Goal: Information Seeking & Learning: Learn about a topic

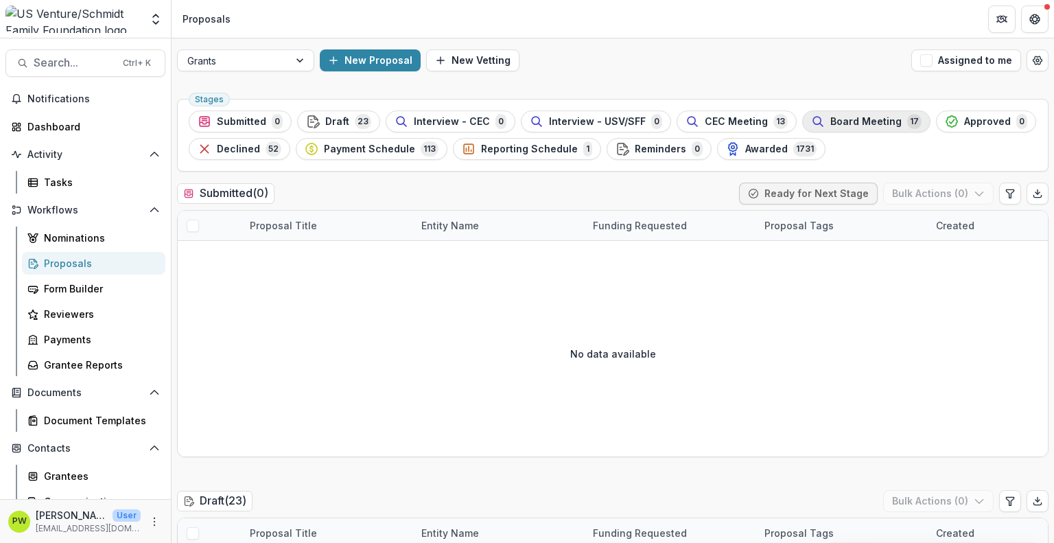
click at [811, 123] on div "Board Meeting 17" at bounding box center [866, 121] width 110 height 15
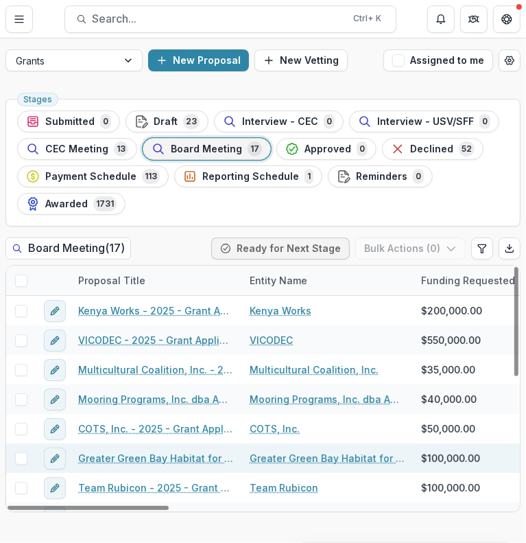
click at [118, 466] on div "Greater Green Bay Habitat for Humanity - 2025 - Grant Application" at bounding box center [155, 457] width 171 height 29
click at [118, 453] on link "Greater Green Bay Habitat for Humanity - 2025 - Grant Application" at bounding box center [155, 458] width 155 height 14
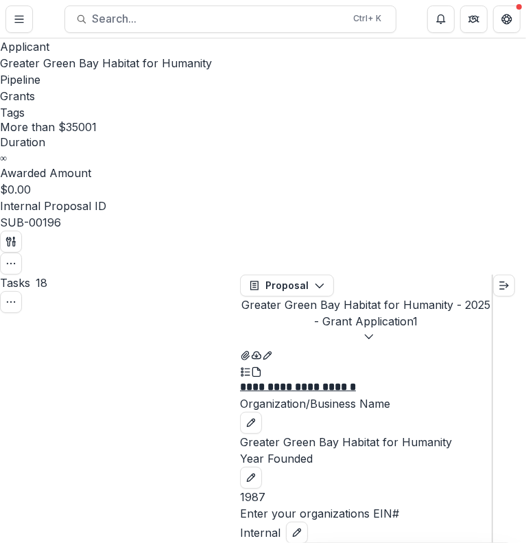
scroll to position [1275, 0]
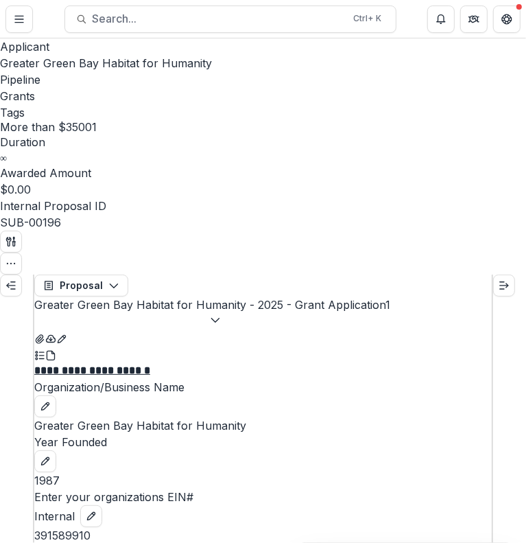
scroll to position [1561, 0]
copy p "Homeownership Program & Women Build"
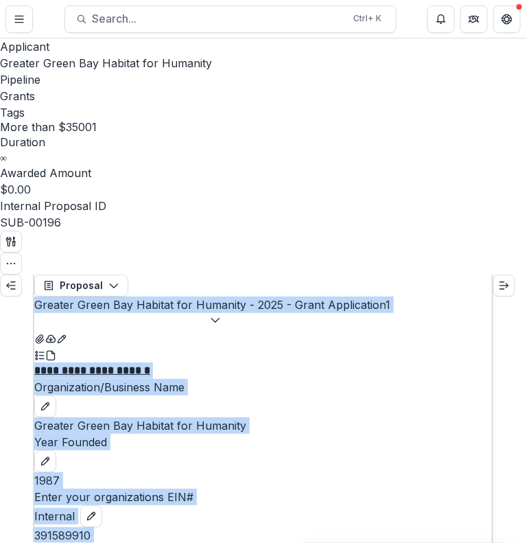
scroll to position [1397, 0]
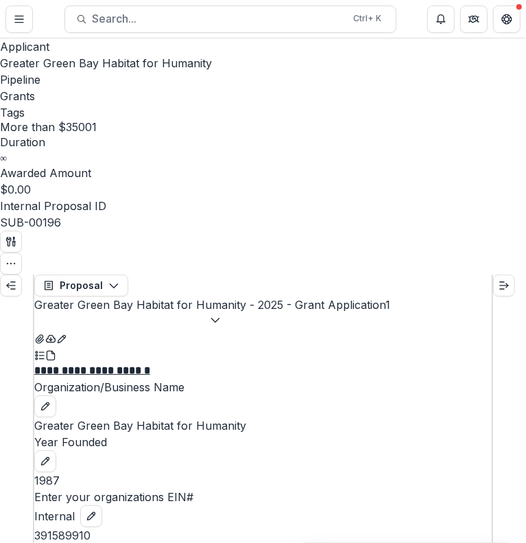
drag, startPoint x: 123, startPoint y: 402, endPoint x: 54, endPoint y: 399, distance: 69.4
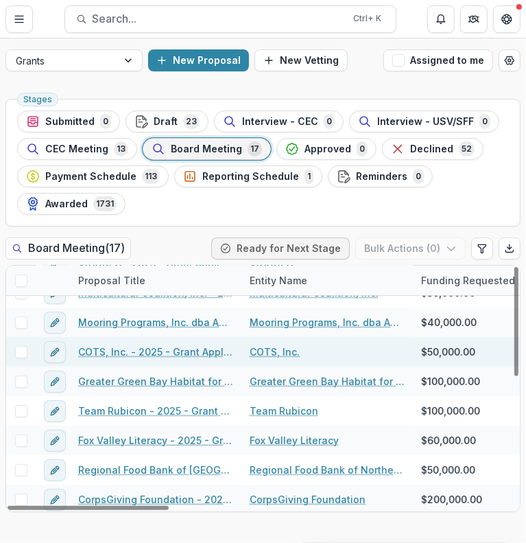
scroll to position [78, 0]
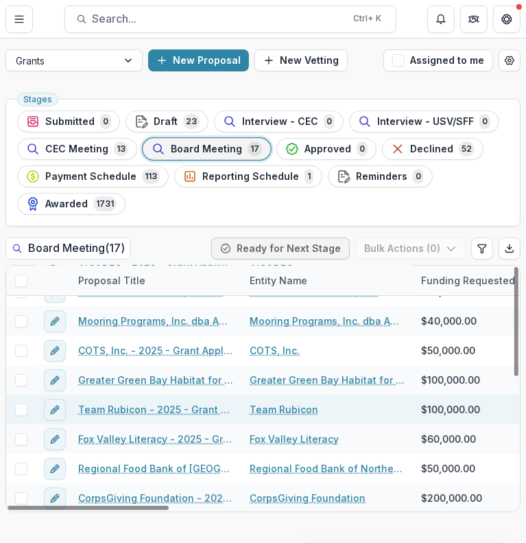
click at [159, 407] on link "Team Rubicon - 2025 - Grant Application" at bounding box center [155, 409] width 155 height 14
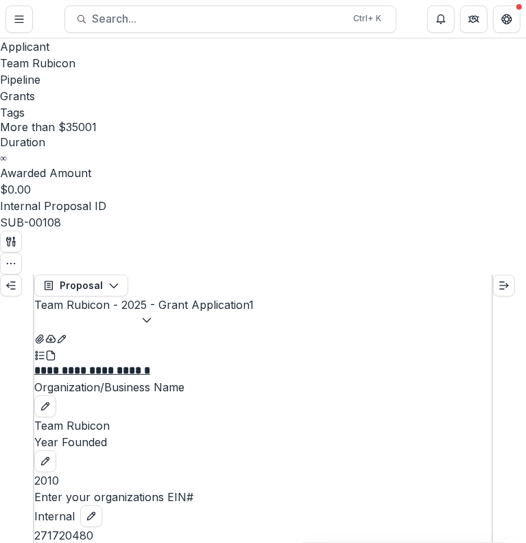
scroll to position [729, 0]
drag, startPoint x: 362, startPoint y: 224, endPoint x: 54, endPoint y: 206, distance: 307.8
copy p "**********"
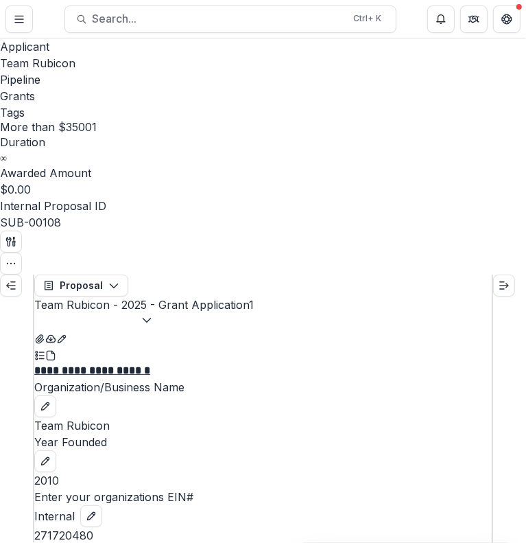
scroll to position [1393, 0]
copy p "2025 Team Rubicon Ready Reserve"
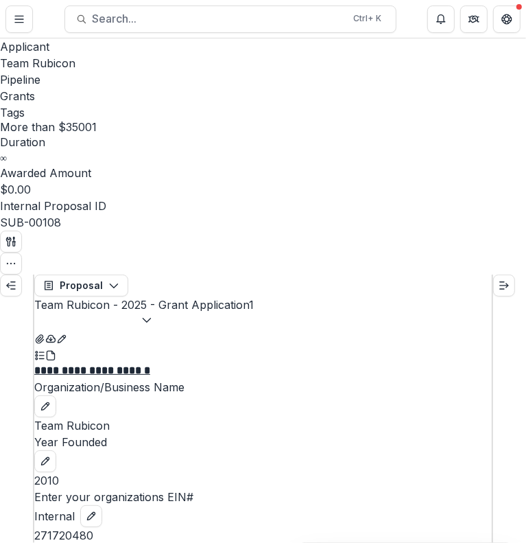
drag, startPoint x: 244, startPoint y: 369, endPoint x: 268, endPoint y: 301, distance: 71.8
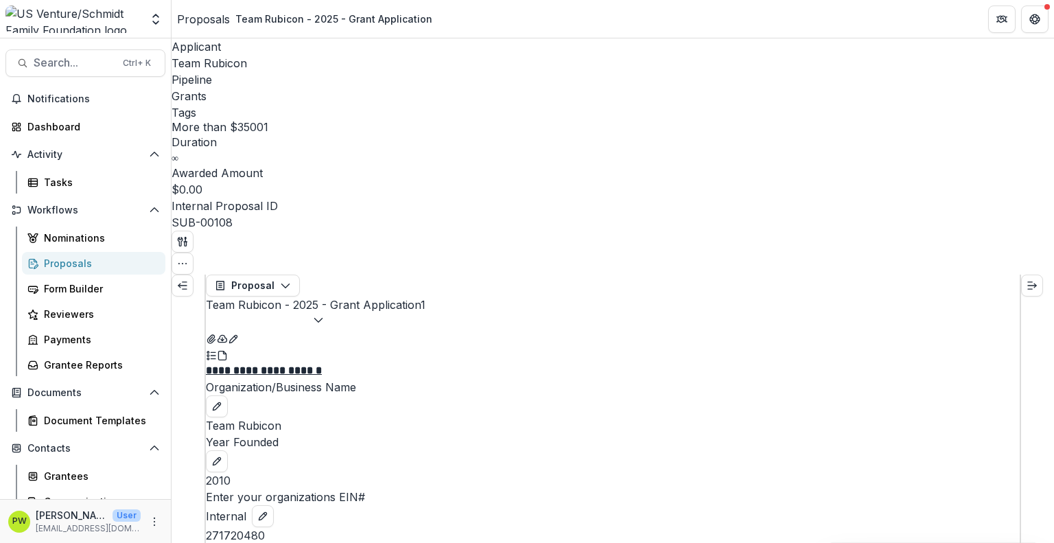
click at [191, 19] on div "Proposals" at bounding box center [203, 19] width 53 height 16
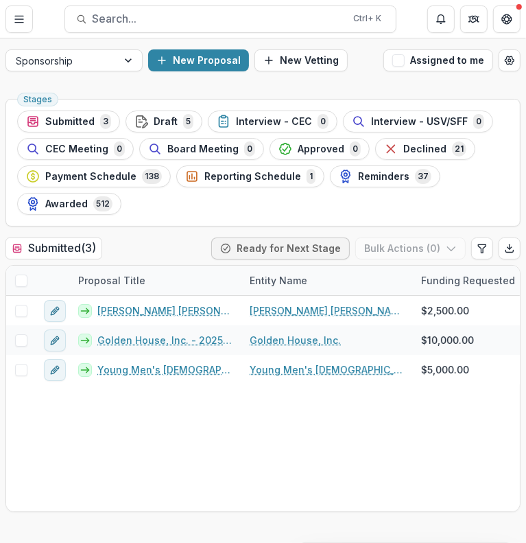
click at [85, 45] on div "Sponsorship New Proposal New Vetting Assigned to me" at bounding box center [263, 60] width 526 height 44
click at [80, 60] on div at bounding box center [62, 60] width 92 height 17
drag, startPoint x: 96, startPoint y: 123, endPoint x: 94, endPoint y: 112, distance: 10.5
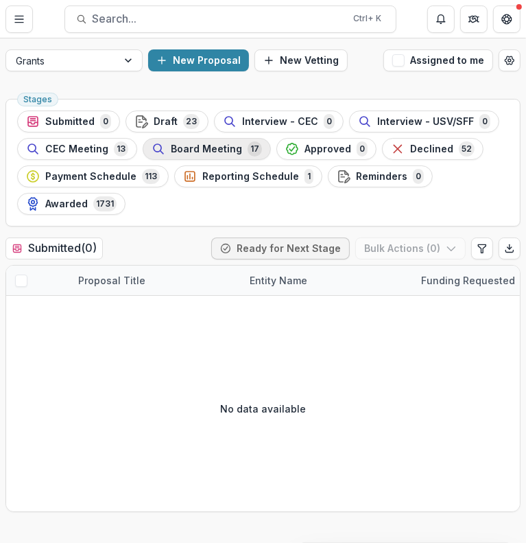
click at [239, 153] on div "Board Meeting 17" at bounding box center [207, 148] width 110 height 15
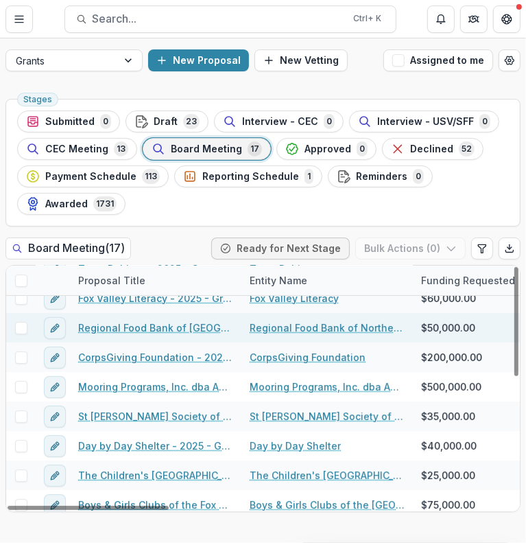
scroll to position [226, 0]
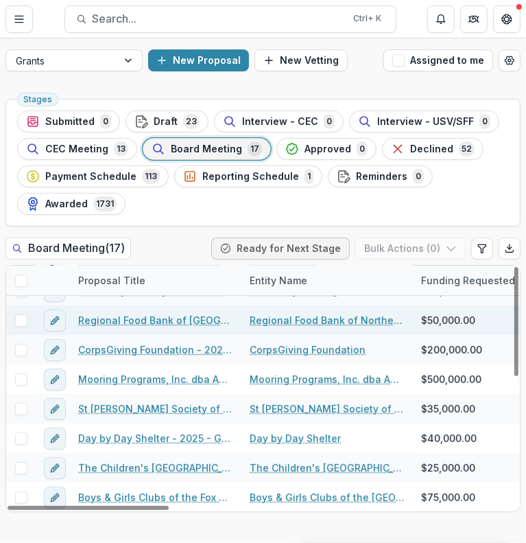
click at [167, 322] on link "Regional Food Bank of [GEOGRAPHIC_DATA][US_STATE], Inc. - 2025 - Grant Applicat…" at bounding box center [155, 320] width 155 height 14
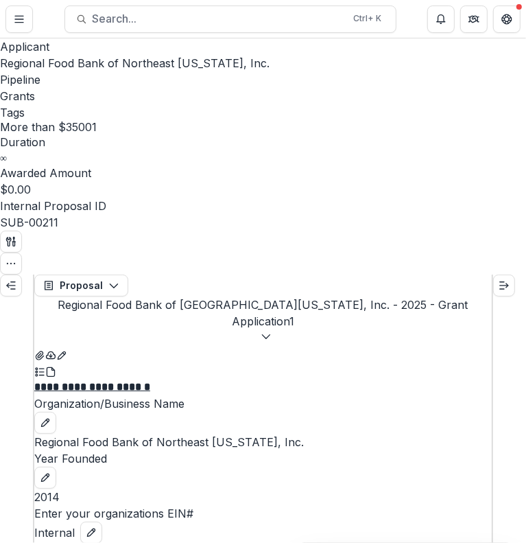
scroll to position [1303, 0]
copy p "FNEFL Growing to Meet the Need"
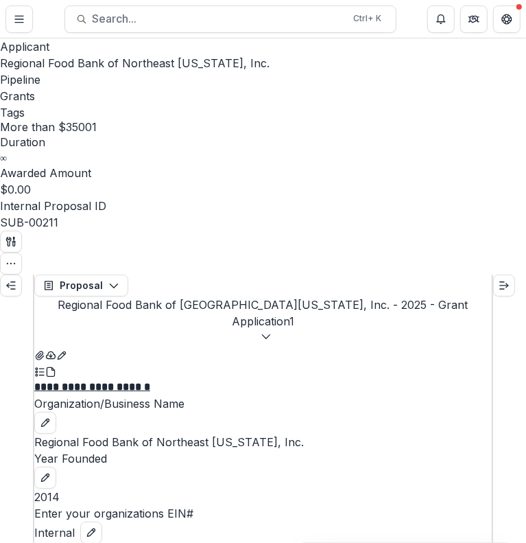
click at [11, 542] on button "Close" at bounding box center [5, 551] width 11 height 16
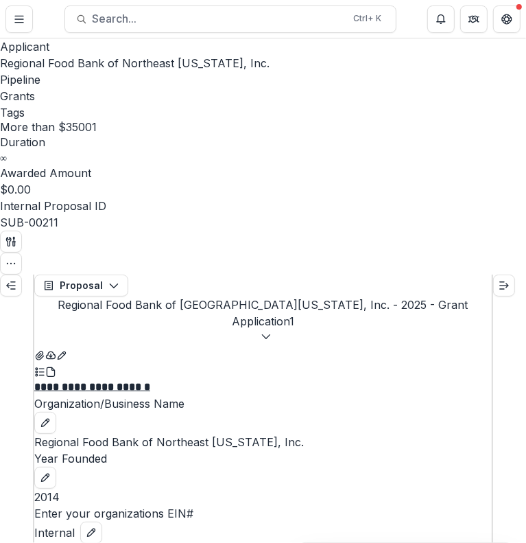
click at [11, 542] on button "Close" at bounding box center [5, 551] width 11 height 16
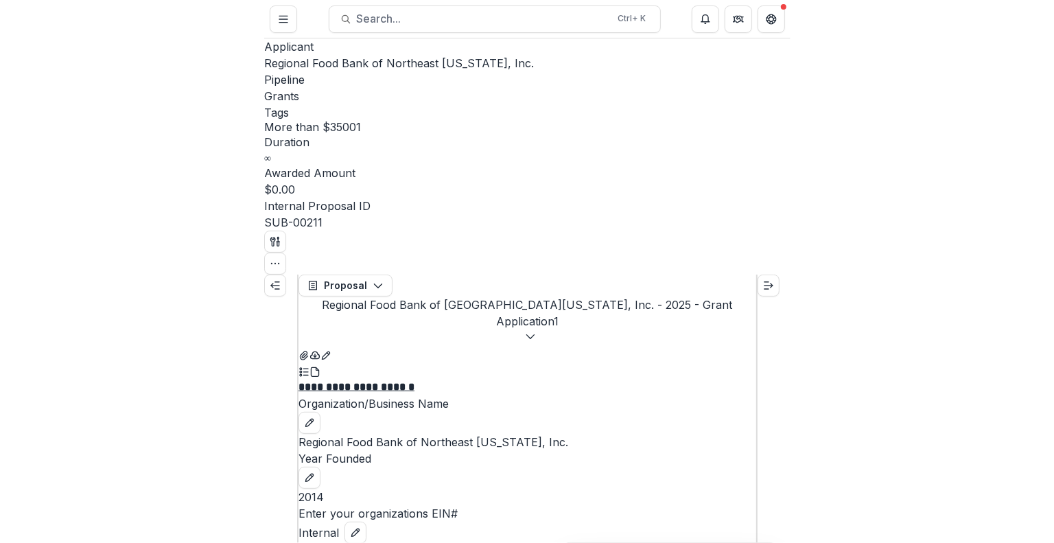
scroll to position [127, 0]
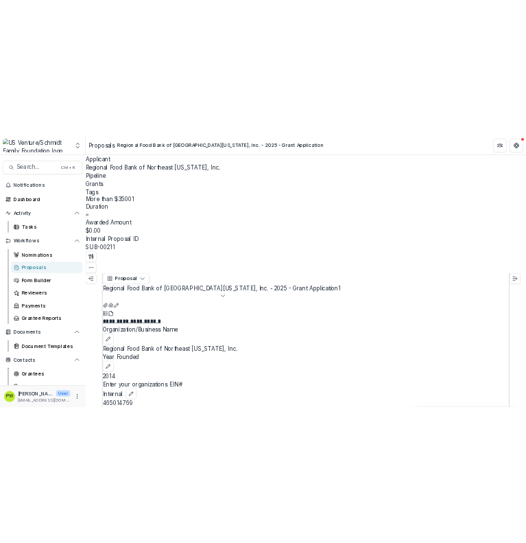
scroll to position [225, 0]
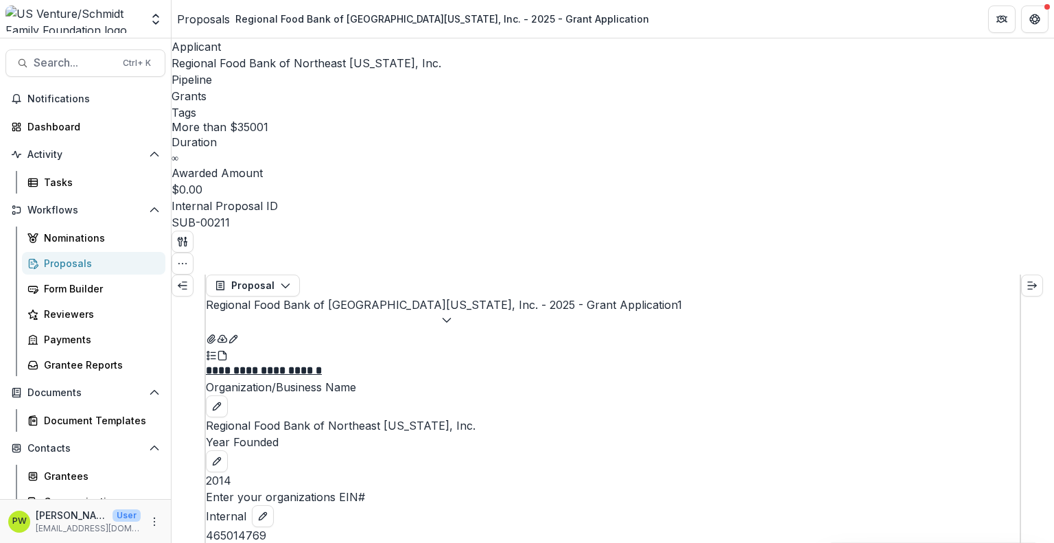
click at [217, 23] on div "Proposals" at bounding box center [203, 19] width 53 height 16
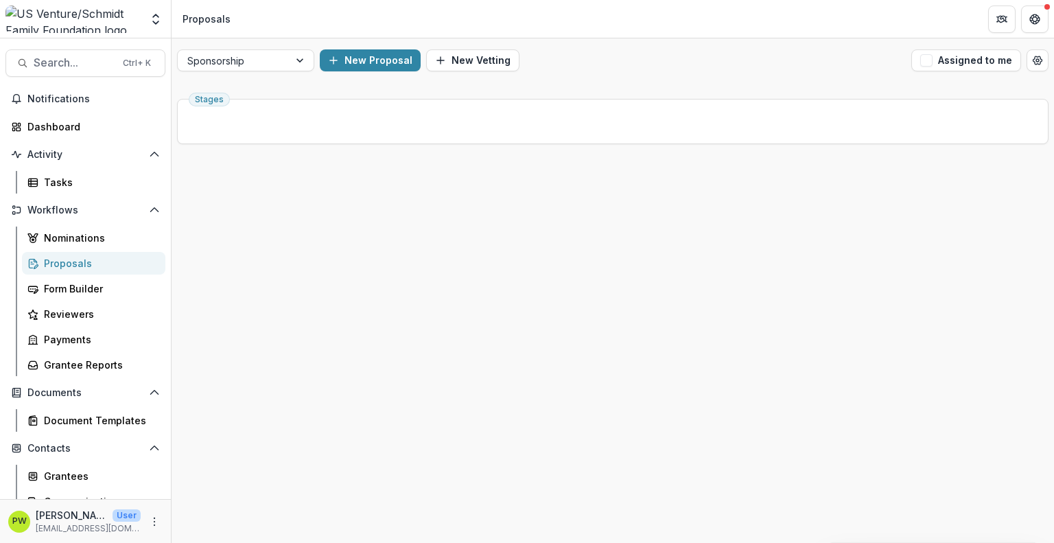
click at [263, 99] on div "Stages" at bounding box center [612, 121] width 871 height 45
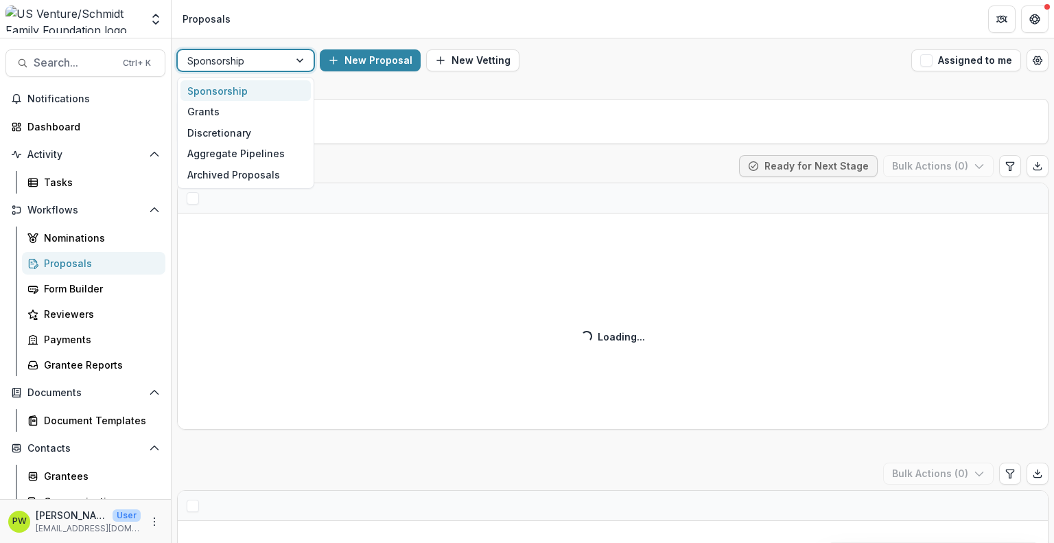
click at [253, 66] on div at bounding box center [233, 60] width 92 height 17
click at [254, 113] on div "Grants" at bounding box center [245, 111] width 130 height 21
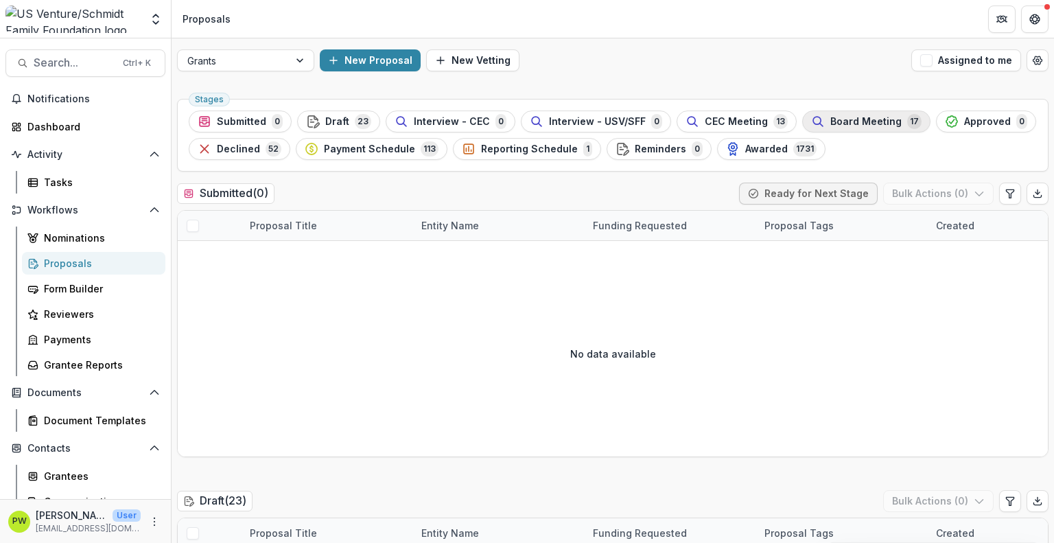
click at [802, 118] on button "Board Meeting 17" at bounding box center [866, 121] width 128 height 22
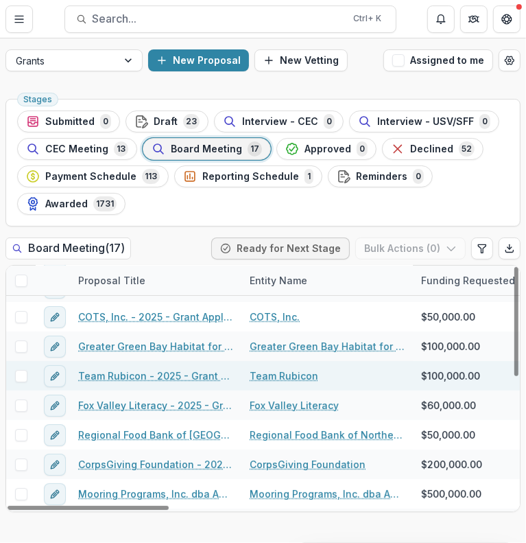
scroll to position [112, 0]
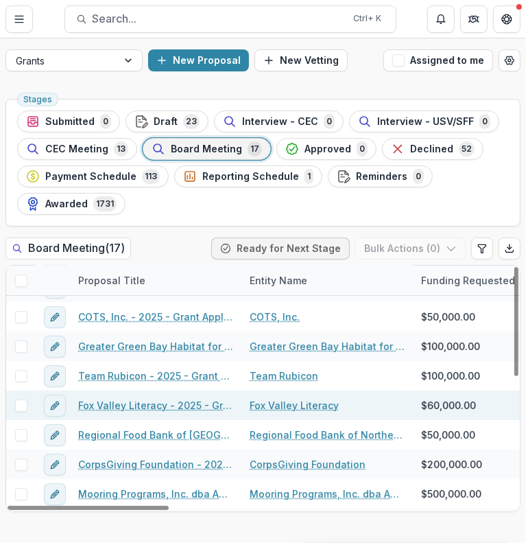
click at [188, 405] on link "Fox Valley Literacy - 2025 - Grant Application" at bounding box center [155, 405] width 155 height 14
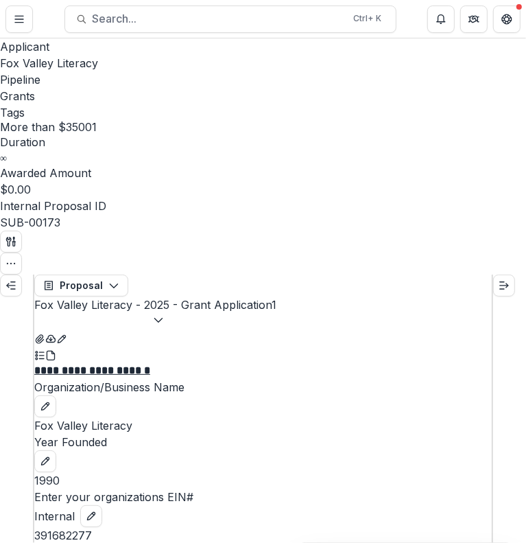
scroll to position [626, 0]
drag, startPoint x: 195, startPoint y: 329, endPoint x: 49, endPoint y: 306, distance: 147.2
copy p "**********"
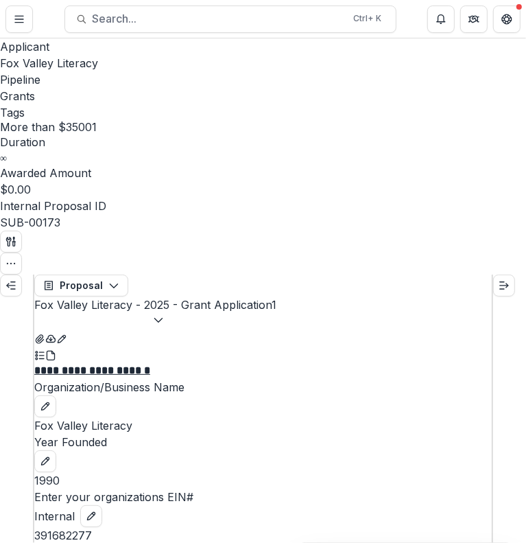
scroll to position [800, 0]
copy td "[PERSON_NAME]"
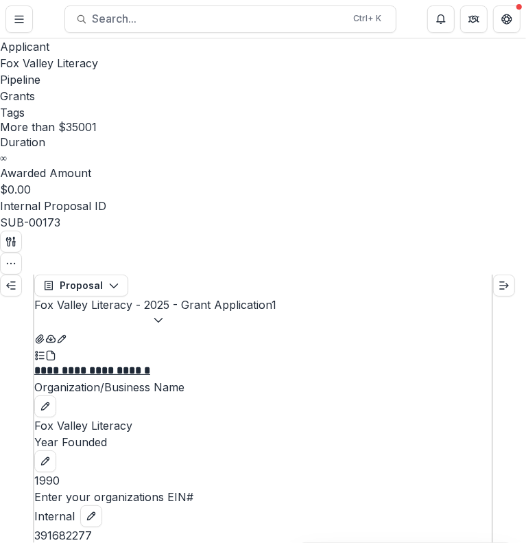
copy p "General Operating Programs"
click at [45, 64] on span "Fox Valley Literacy" at bounding box center [49, 63] width 98 height 14
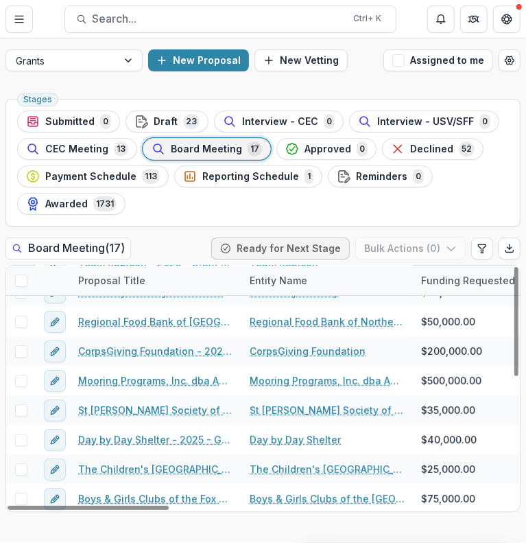
scroll to position [226, 0]
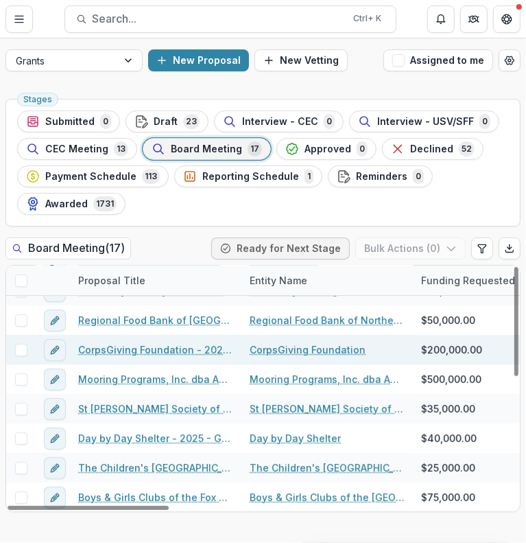
click at [163, 349] on link "CorpsGiving Foundation - 2025 - Grant Application" at bounding box center [155, 349] width 155 height 14
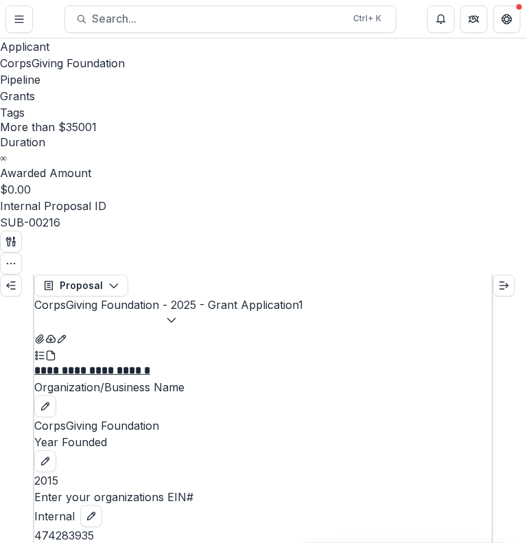
drag, startPoint x: 180, startPoint y: 305, endPoint x: 53, endPoint y: 254, distance: 137.6
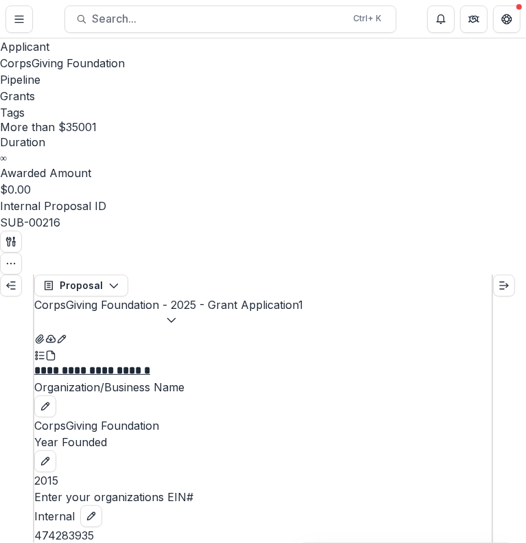
copy p "**********"
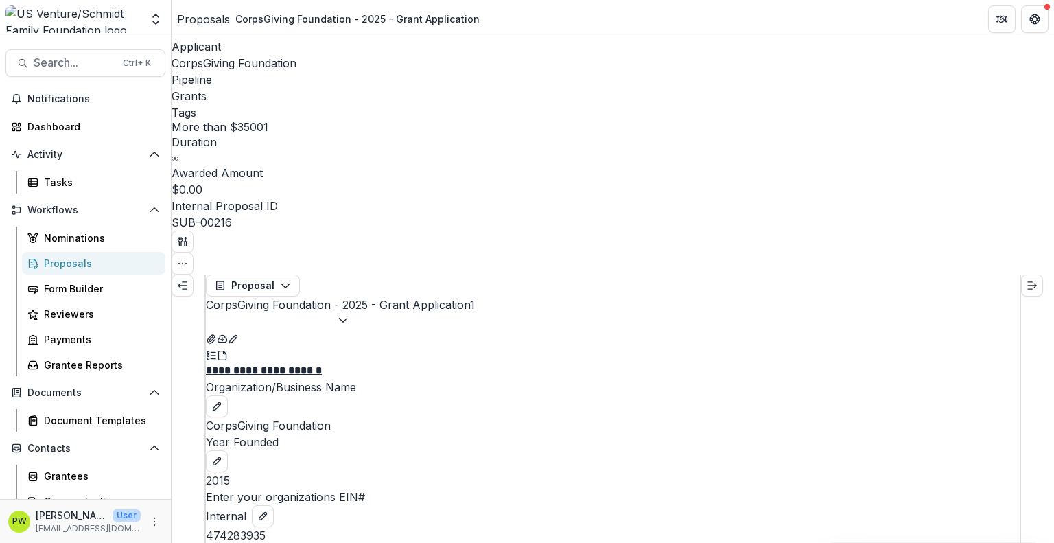
scroll to position [587, 0]
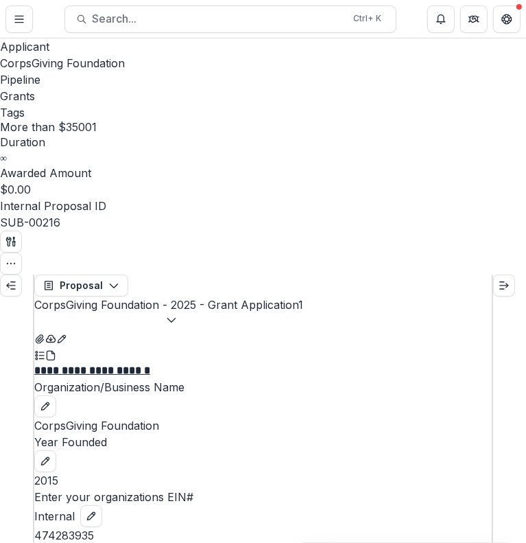
scroll to position [1542, 0]
drag, startPoint x: 273, startPoint y: 219, endPoint x: 49, endPoint y: 125, distance: 243.2
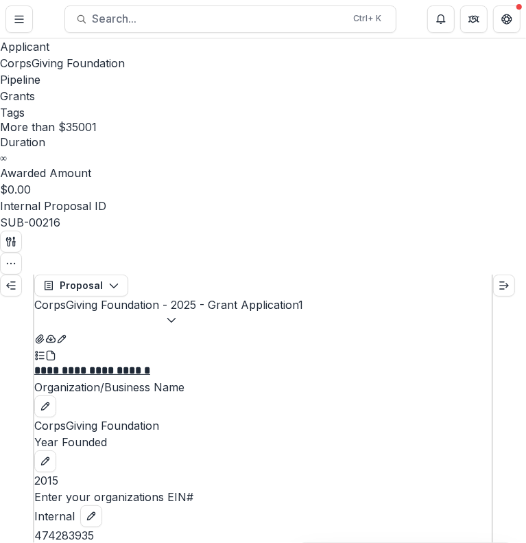
copy p "**********"
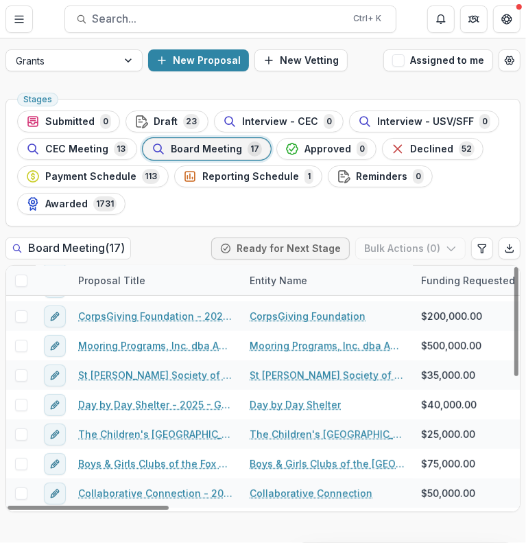
scroll to position [261, 0]
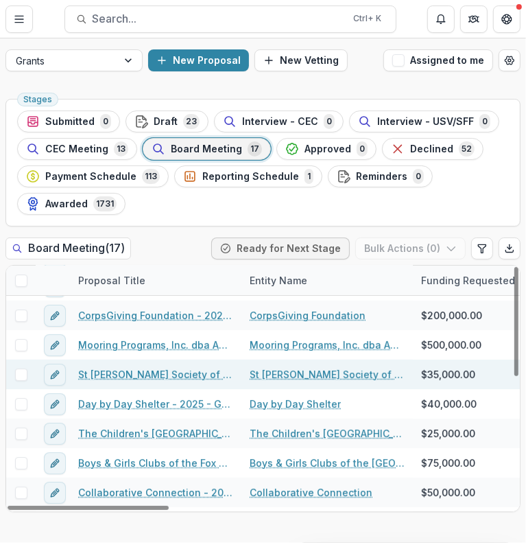
click at [165, 372] on link "St [PERSON_NAME] Society of Appleton, Inc - 2025 - Grant Application" at bounding box center [155, 374] width 155 height 14
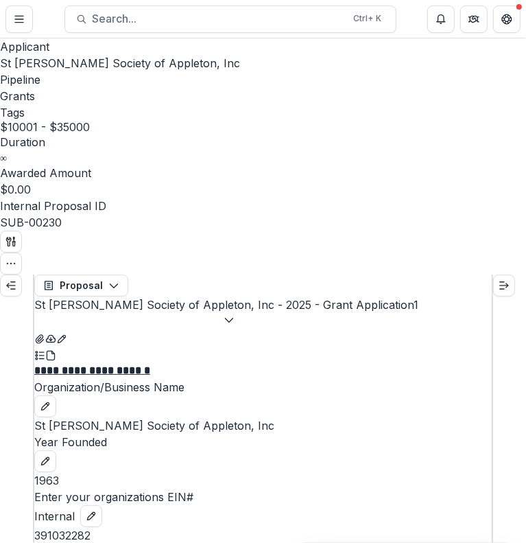
click at [187, 417] on p "St [PERSON_NAME] Society of Appleton, Inc" at bounding box center [263, 425] width 458 height 16
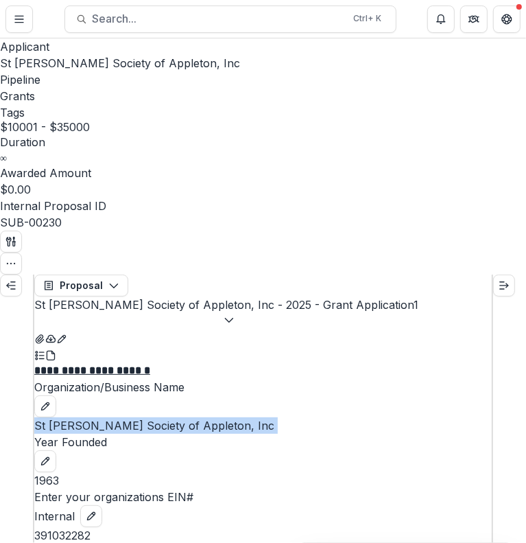
click at [187, 417] on p "St [PERSON_NAME] Society of Appleton, Inc" at bounding box center [263, 425] width 458 height 16
copy p "St [PERSON_NAME] Society of Appleton, Inc"
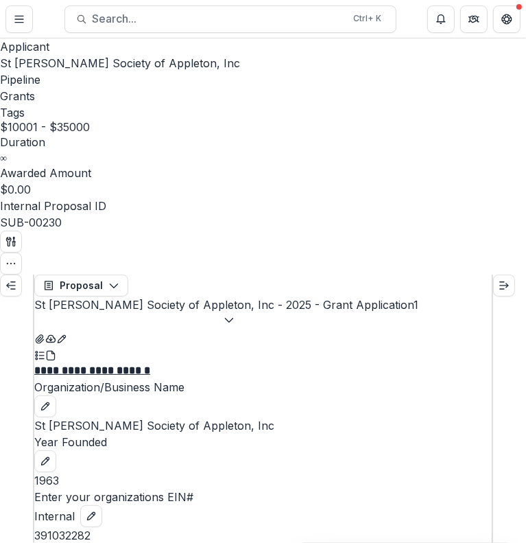
click at [275, 472] on div "1963" at bounding box center [263, 480] width 458 height 16
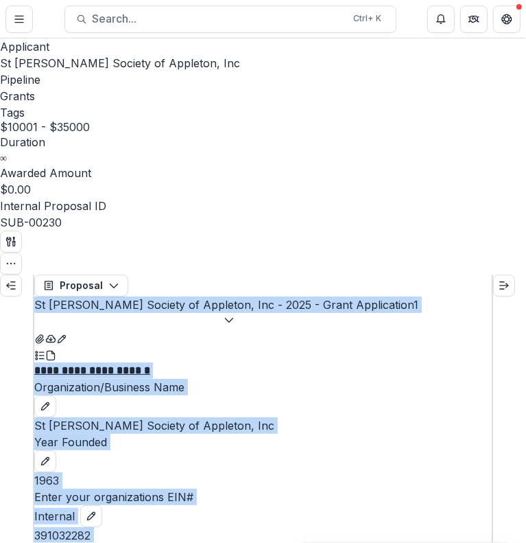
drag, startPoint x: 206, startPoint y: 397, endPoint x: 14, endPoint y: 341, distance: 200.1
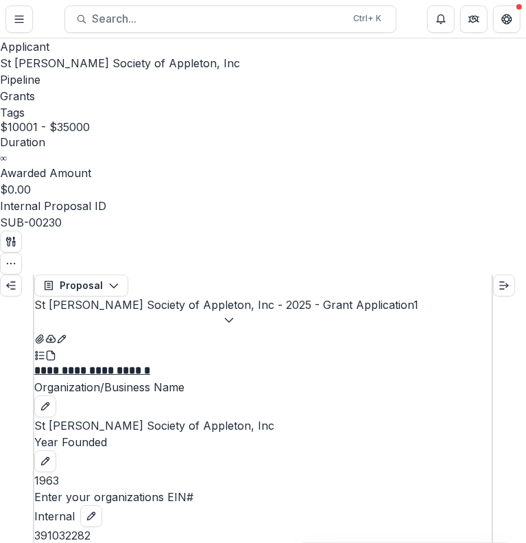
scroll to position [1495, 0]
drag, startPoint x: 60, startPoint y: 192, endPoint x: 50, endPoint y: 193, distance: 10.3
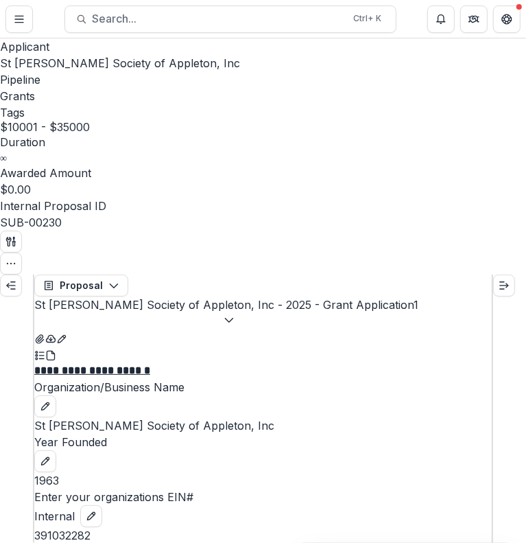
scroll to position [1852, 0]
drag, startPoint x: 51, startPoint y: 192, endPoint x: 382, endPoint y: 209, distance: 331.7
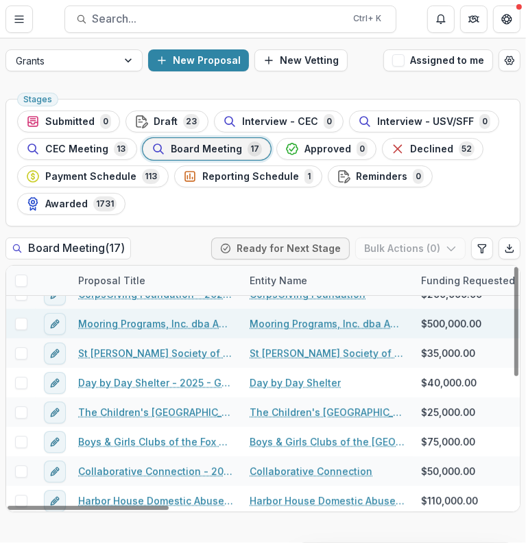
scroll to position [285, 0]
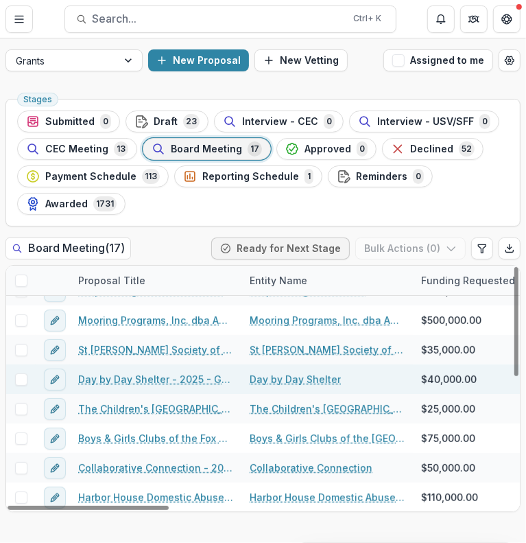
click at [166, 381] on link "Day by Day Shelter - 2025 - Grant Application" at bounding box center [155, 379] width 155 height 14
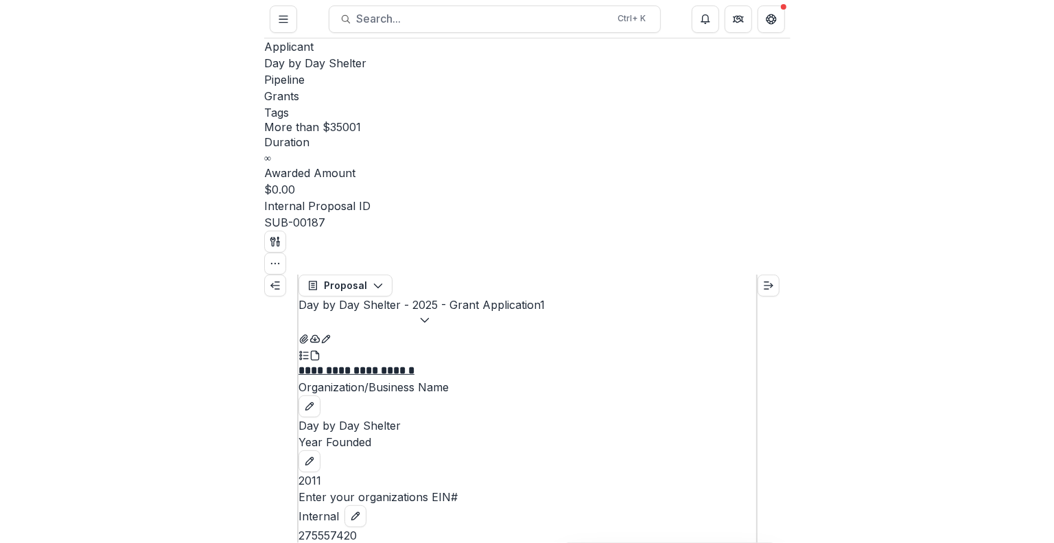
scroll to position [189, 0]
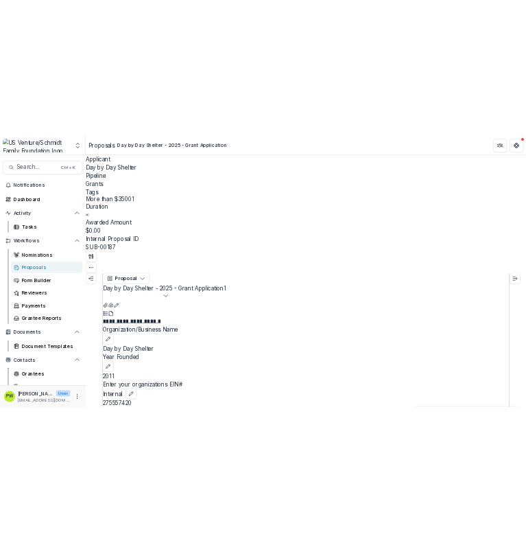
scroll to position [571, 0]
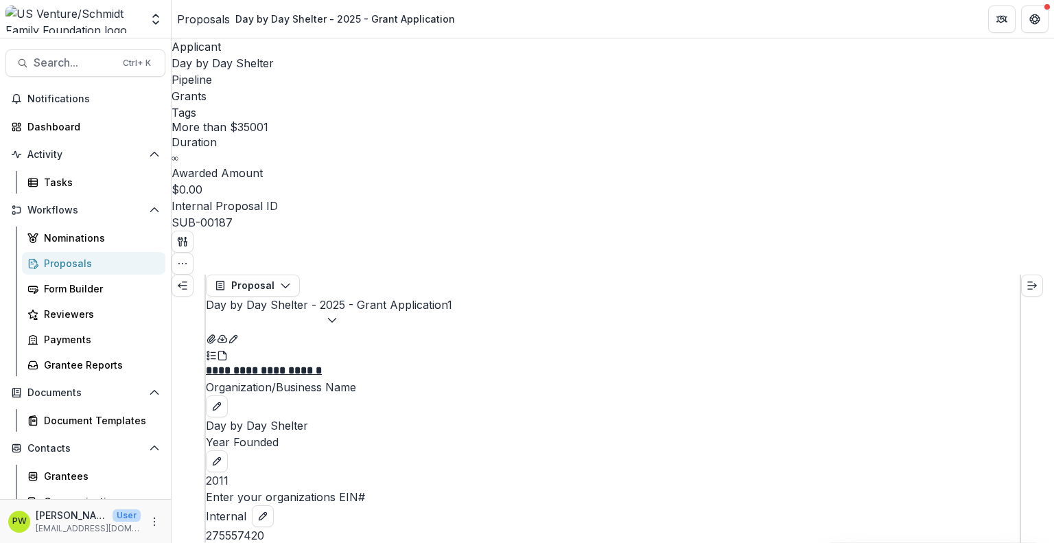
drag, startPoint x: 412, startPoint y: 379, endPoint x: 222, endPoint y: 358, distance: 190.5
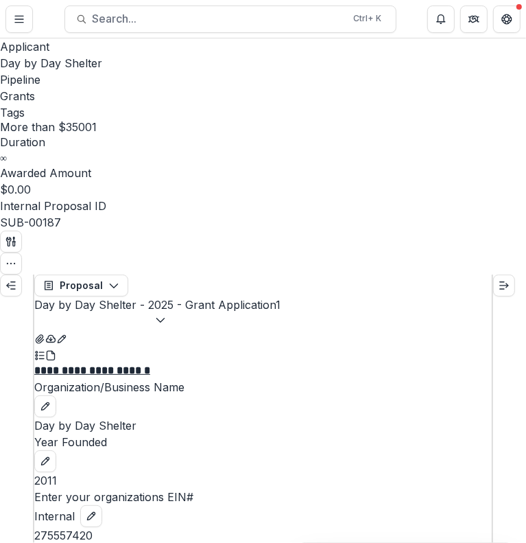
drag, startPoint x: 243, startPoint y: 496, endPoint x: 49, endPoint y: 300, distance: 275.5
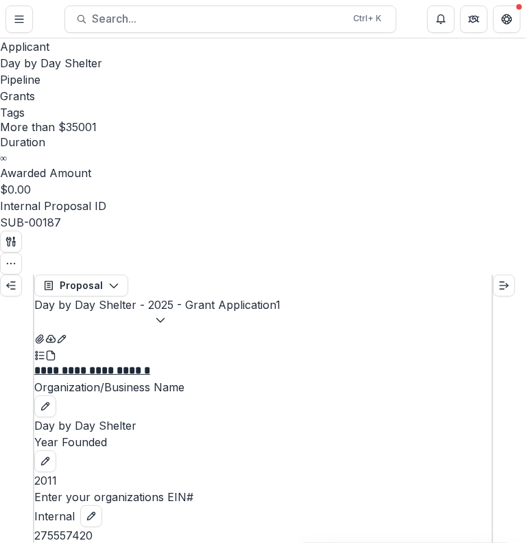
drag, startPoint x: 252, startPoint y: 498, endPoint x: 40, endPoint y: 310, distance: 282.8
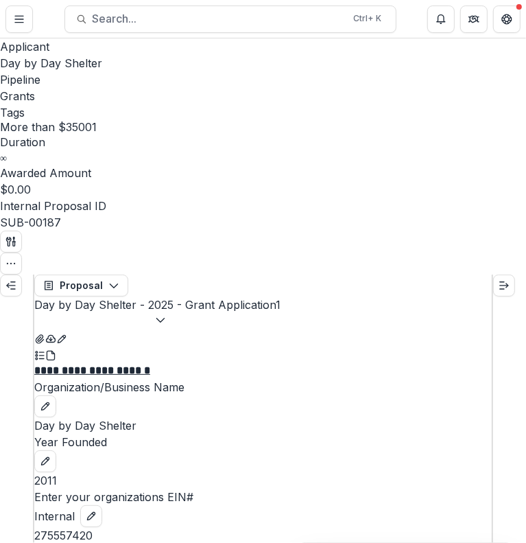
scroll to position [1816, 0]
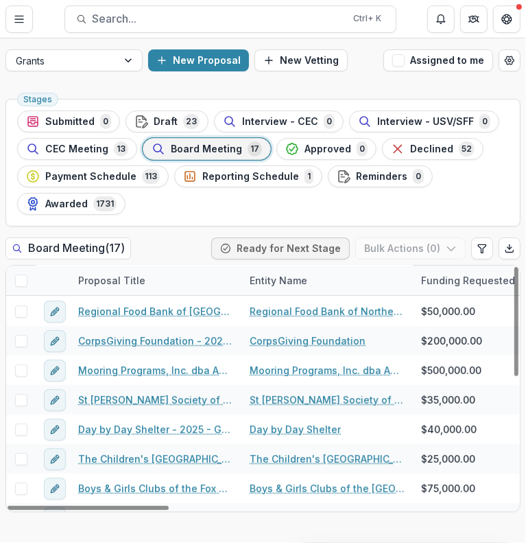
scroll to position [285, 0]
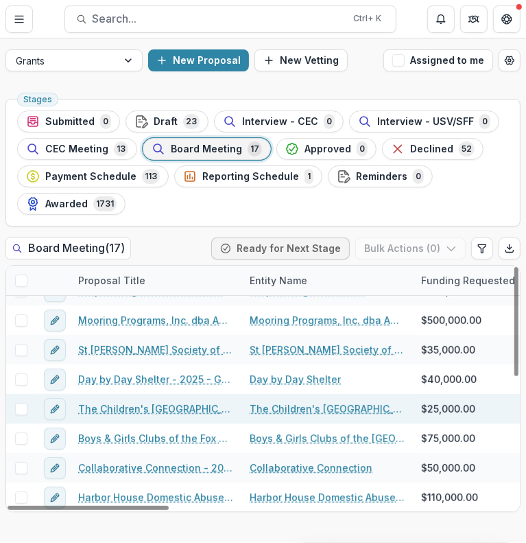
click at [174, 405] on link "The Children's [GEOGRAPHIC_DATA] - 2025 - Grant Application" at bounding box center [155, 408] width 155 height 14
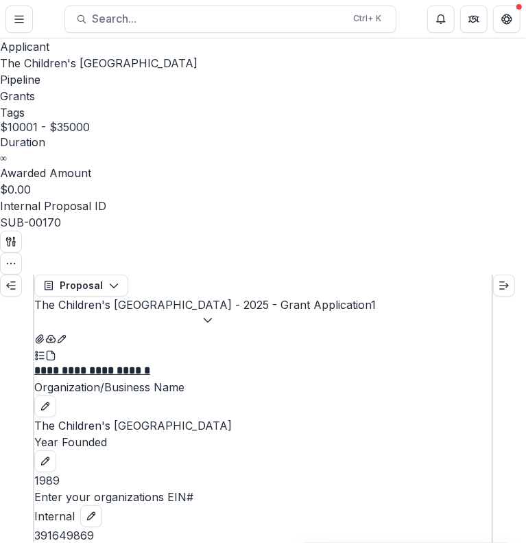
click at [200, 417] on p "The Children's [GEOGRAPHIC_DATA]" at bounding box center [263, 425] width 458 height 16
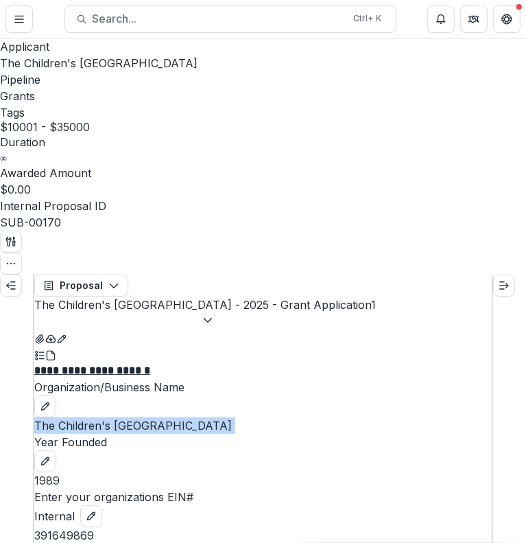
click at [200, 417] on p "The Children's [GEOGRAPHIC_DATA]" at bounding box center [263, 425] width 458 height 16
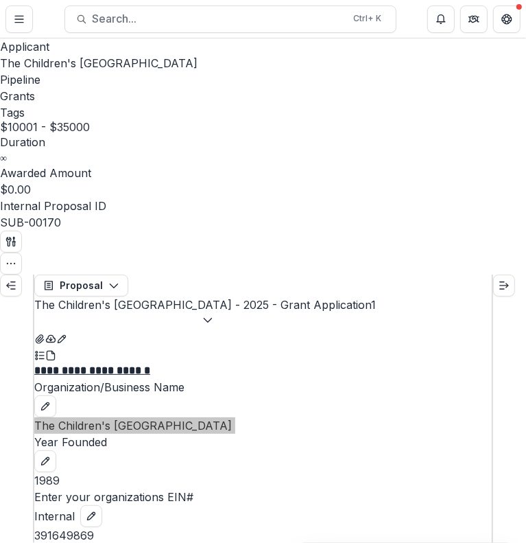
scroll to position [89, 0]
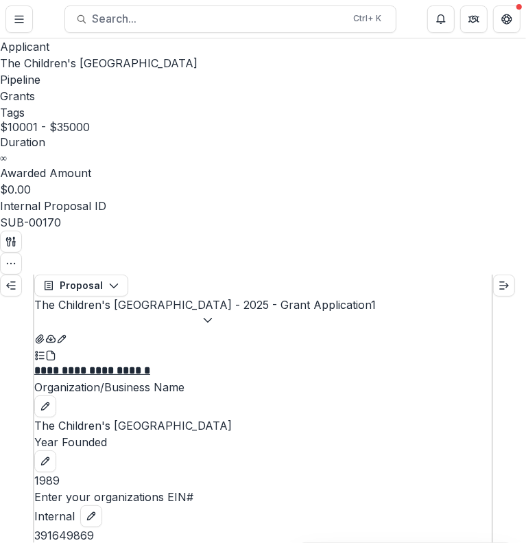
drag, startPoint x: 390, startPoint y: 436, endPoint x: 30, endPoint y: 259, distance: 401.6
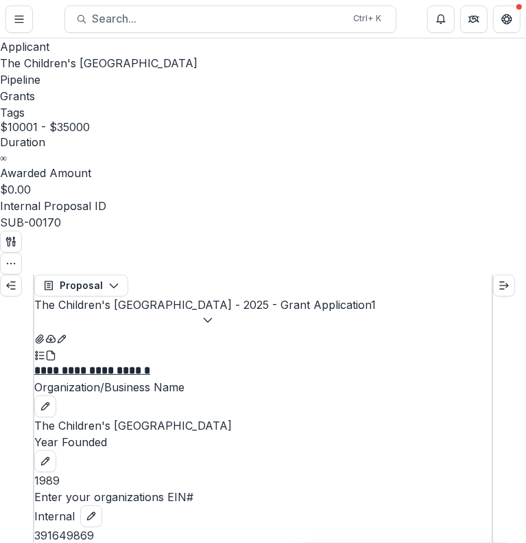
scroll to position [1542, 0]
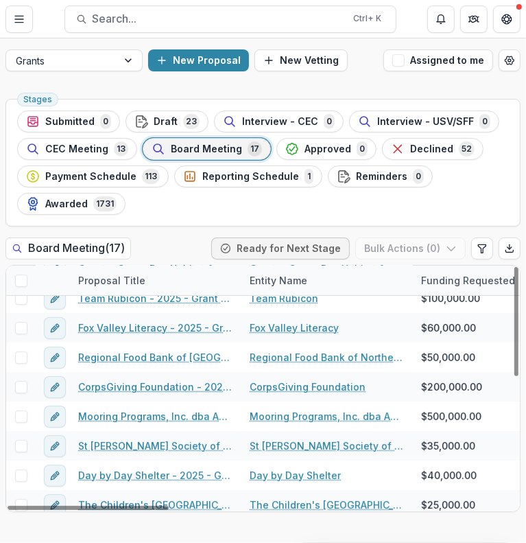
scroll to position [285, 0]
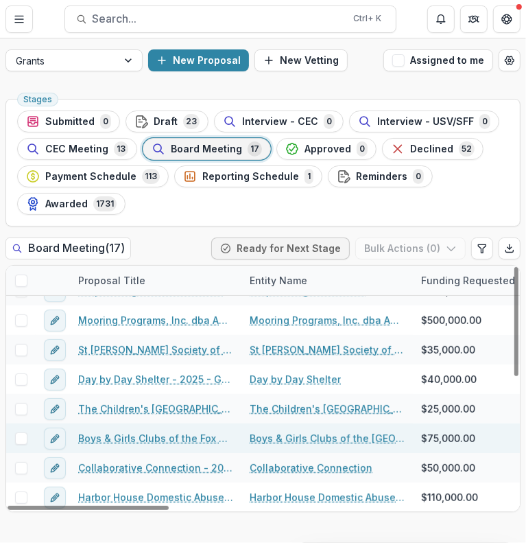
click at [143, 438] on link "Boys & Girls Clubs of the Fox Valley - 2025 - Grant Application" at bounding box center [155, 438] width 155 height 14
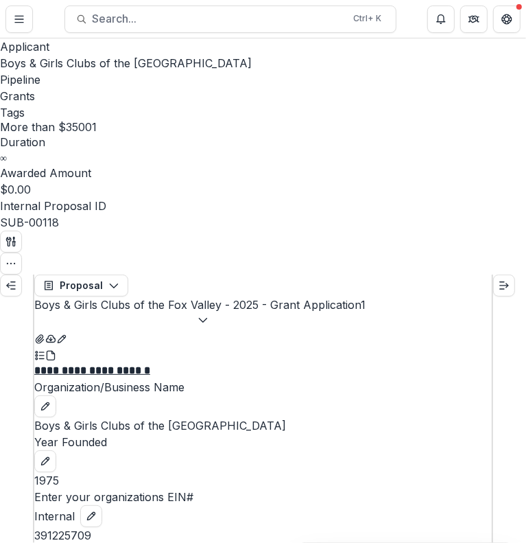
scroll to position [40, 0]
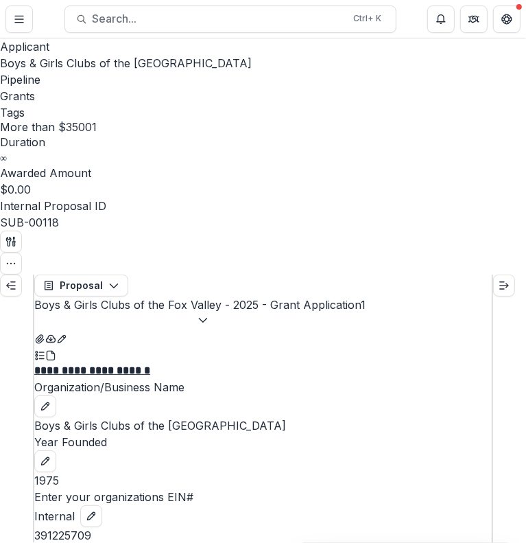
drag, startPoint x: 259, startPoint y: 307, endPoint x: 73, endPoint y: 309, distance: 186.6
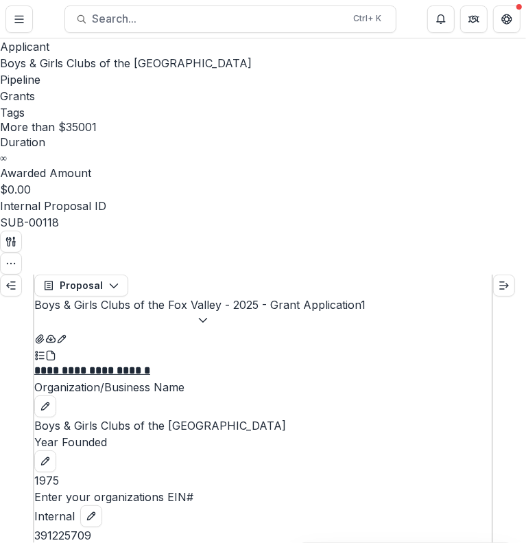
drag, startPoint x: 431, startPoint y: 333, endPoint x: 332, endPoint y: 373, distance: 107.4
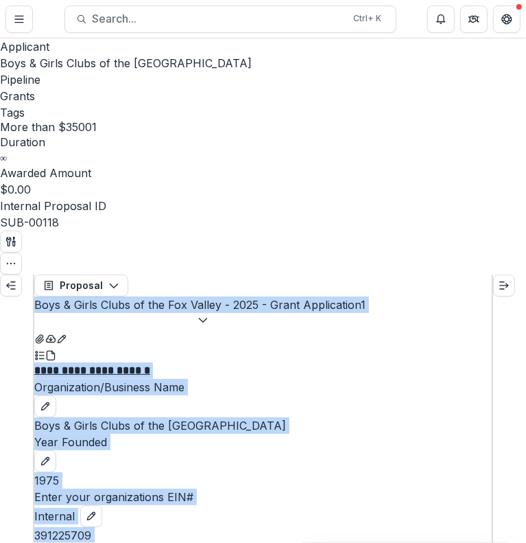
scroll to position [1274, 0]
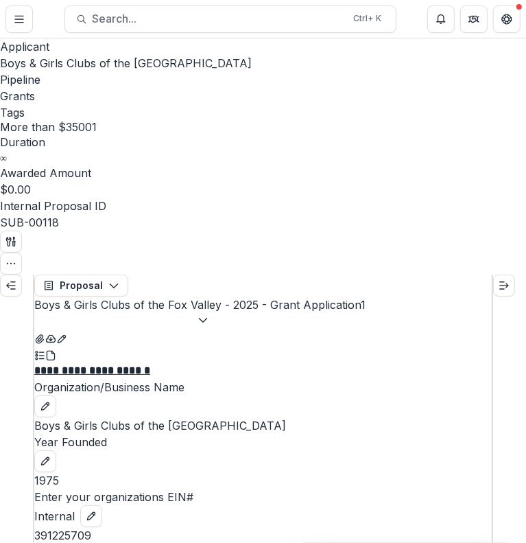
drag, startPoint x: 154, startPoint y: 369, endPoint x: 50, endPoint y: 485, distance: 155.5
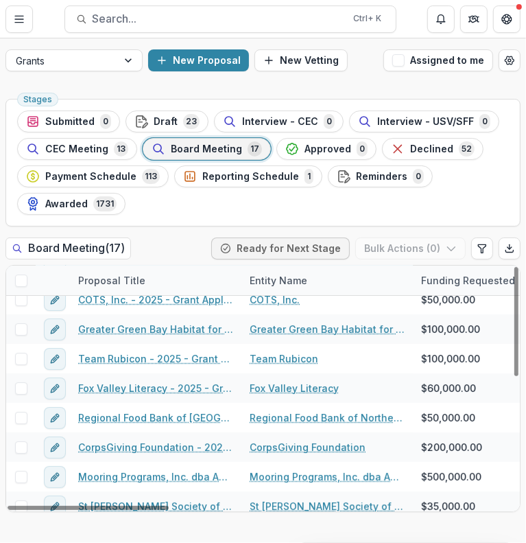
scroll to position [285, 0]
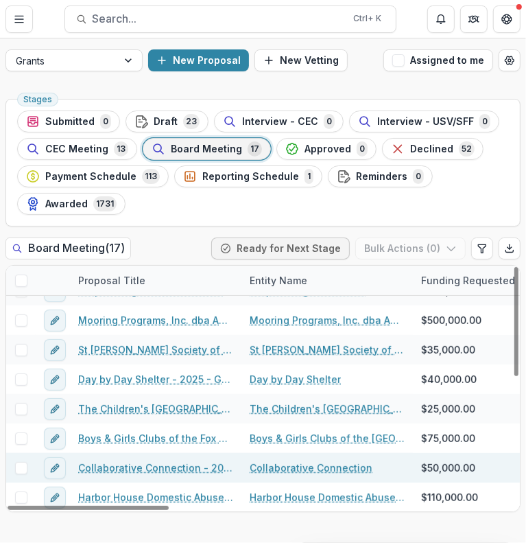
click at [147, 468] on link "Collaborative Connection - 2025 - Grant Application" at bounding box center [155, 467] width 155 height 14
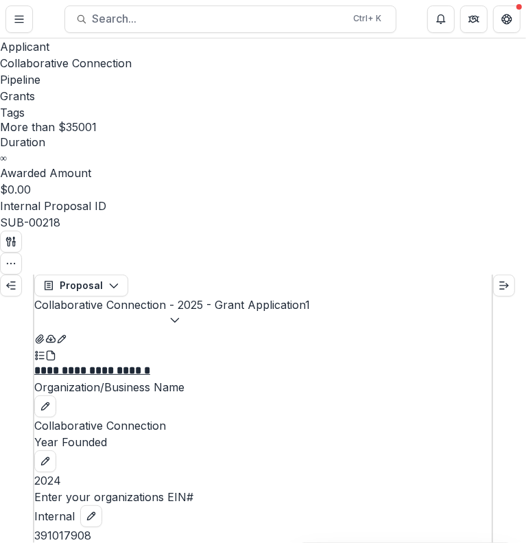
click at [121, 417] on p "Collaborative Connection" at bounding box center [263, 425] width 458 height 16
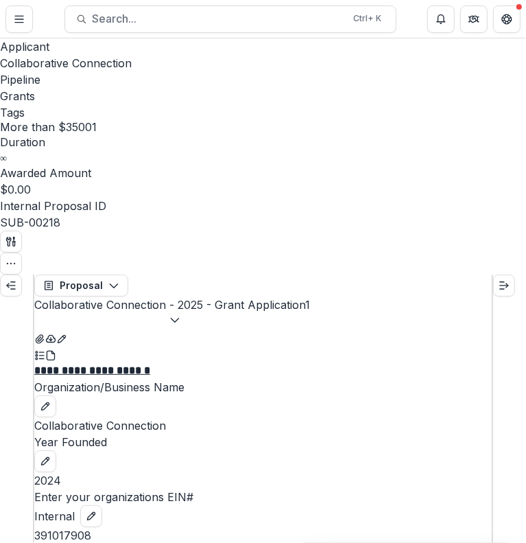
drag, startPoint x: 310, startPoint y: 375, endPoint x: 42, endPoint y: 277, distance: 285.6
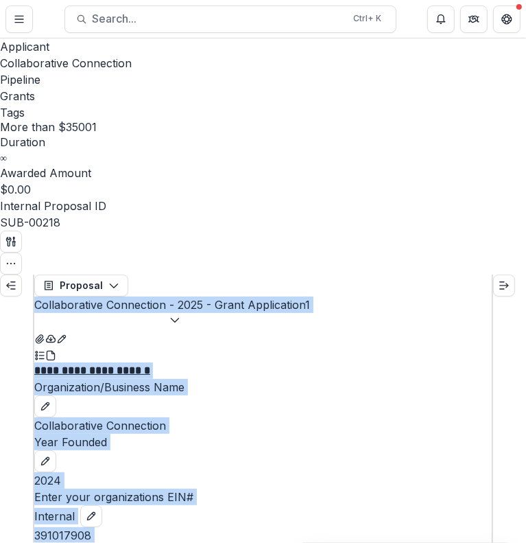
scroll to position [1470, 0]
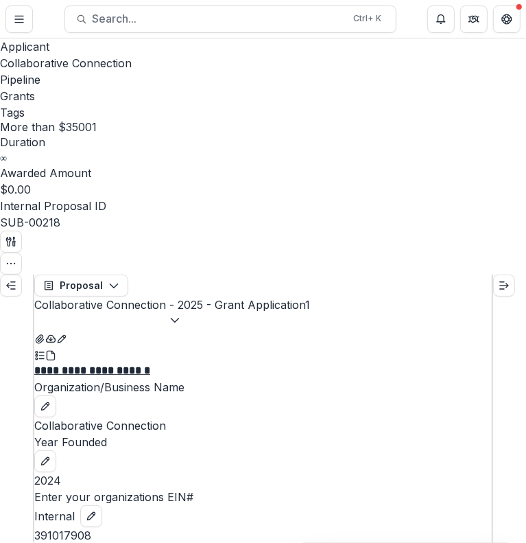
drag, startPoint x: 245, startPoint y: 326, endPoint x: 51, endPoint y: 275, distance: 200.7
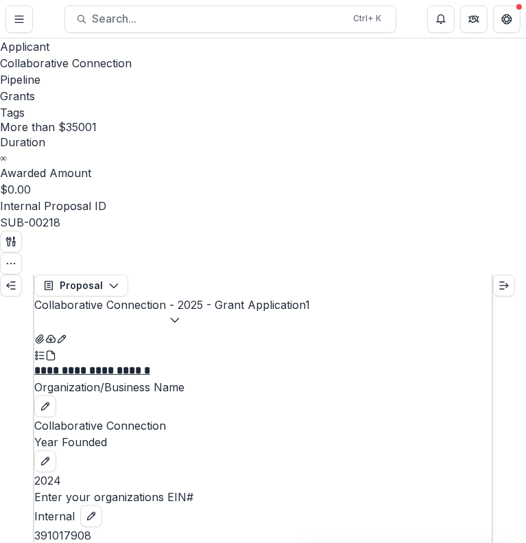
scroll to position [1567, 0]
drag, startPoint x: 55, startPoint y: 183, endPoint x: 424, endPoint y: 230, distance: 372.1
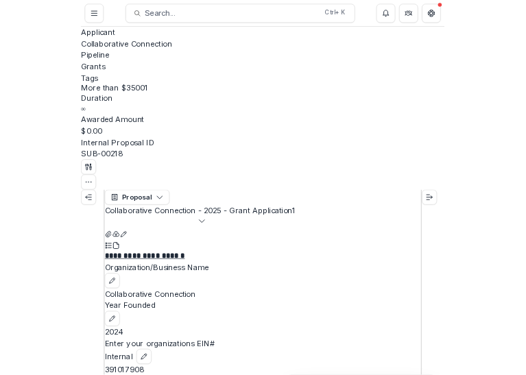
scroll to position [5331, 0]
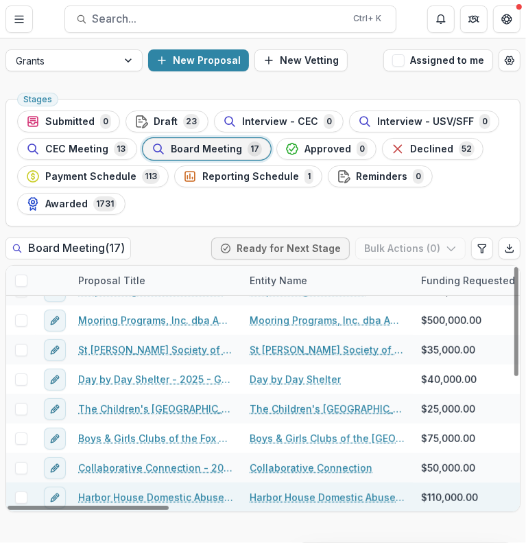
click at [192, 493] on link "Harbor House Domestic Abuse Programs, Inc. - 2025 - Grant Application" at bounding box center [155, 497] width 155 height 14
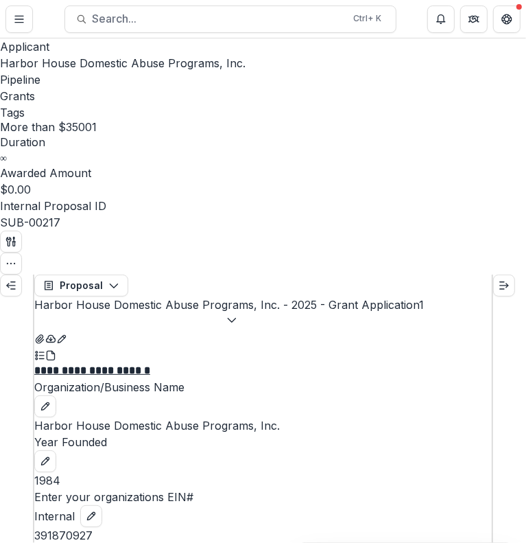
click at [154, 417] on p "Harbor House Domestic Abuse Programs, Inc." at bounding box center [263, 425] width 458 height 16
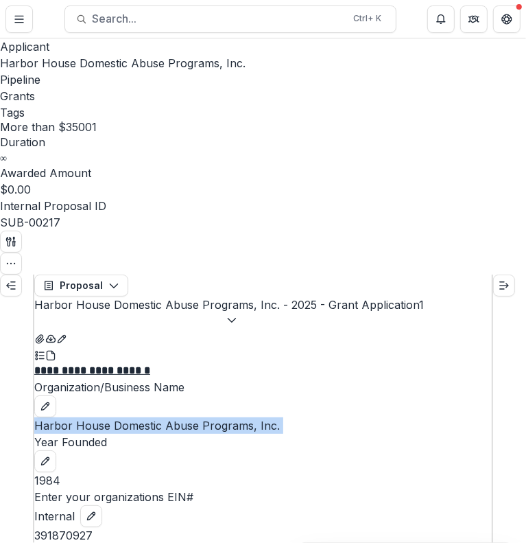
click at [154, 417] on p "Harbor House Domestic Abuse Programs, Inc." at bounding box center [263, 425] width 458 height 16
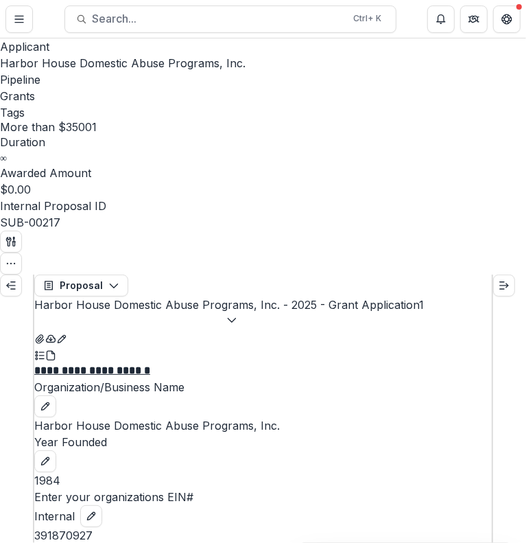
click at [178, 488] on div "Enter your organizations EIN# Internal [US_EMPLOYER_IDENTIFICATION_NUMBER]" at bounding box center [263, 515] width 458 height 55
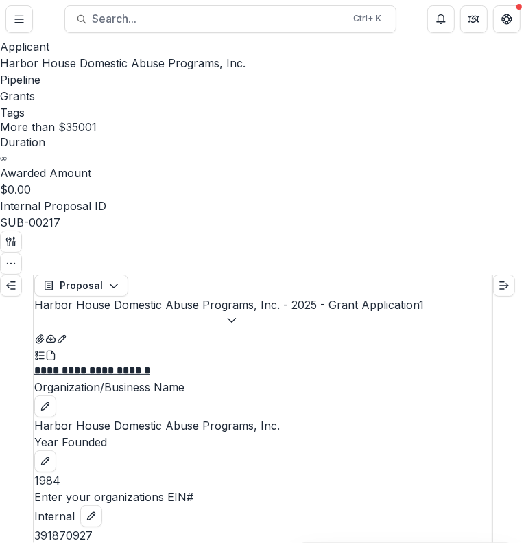
drag, startPoint x: 312, startPoint y: 354, endPoint x: 206, endPoint y: 357, distance: 106.4
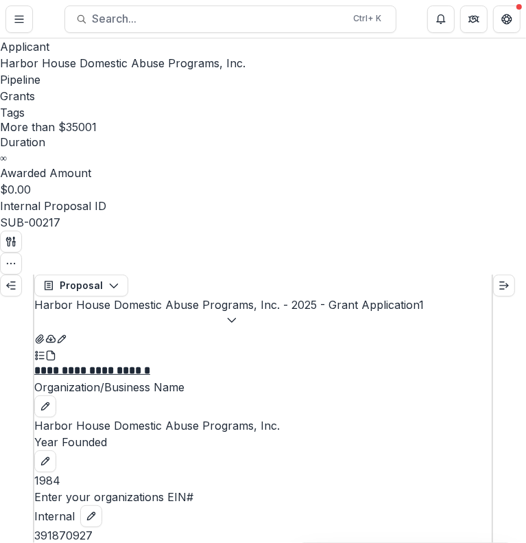
drag, startPoint x: 248, startPoint y: 281, endPoint x: 235, endPoint y: 242, distance: 41.2
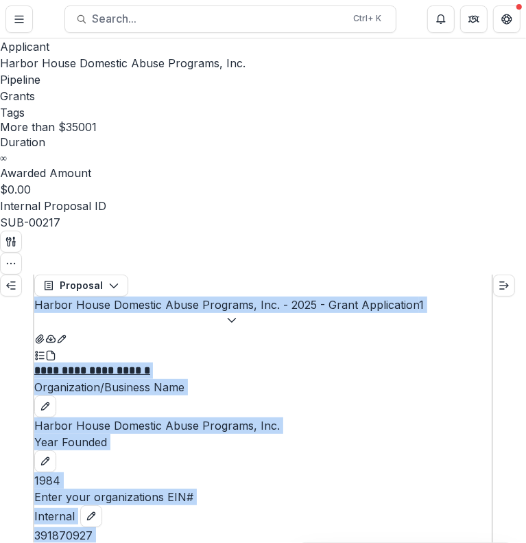
drag, startPoint x: 299, startPoint y: 197, endPoint x: 27, endPoint y: 190, distance: 271.7
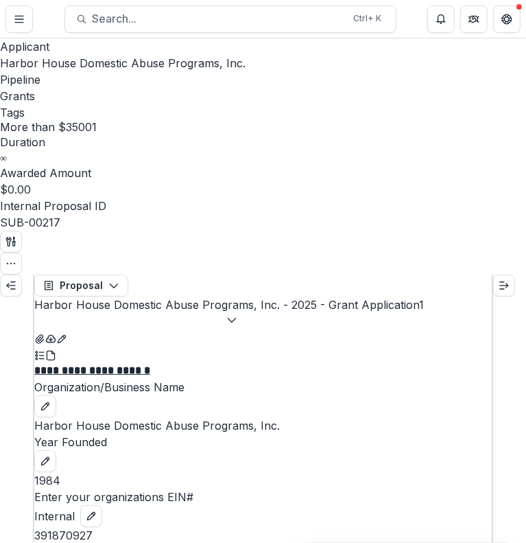
drag, startPoint x: 50, startPoint y: 198, endPoint x: 296, endPoint y: 204, distance: 246.3
drag, startPoint x: 54, startPoint y: 329, endPoint x: 370, endPoint y: 324, distance: 316.9
drag, startPoint x: 47, startPoint y: 442, endPoint x: 213, endPoint y: 441, distance: 166.0
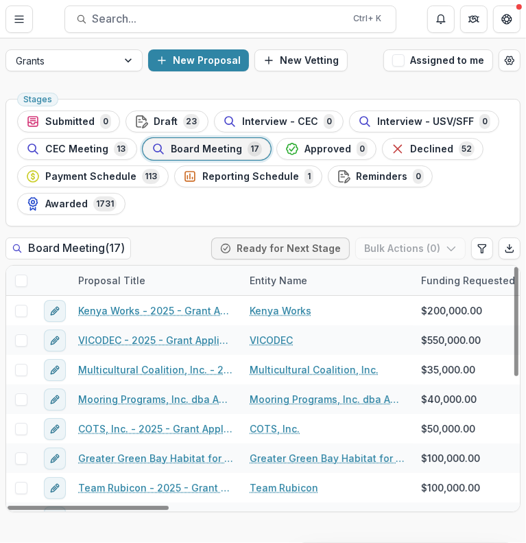
scroll to position [285, 0]
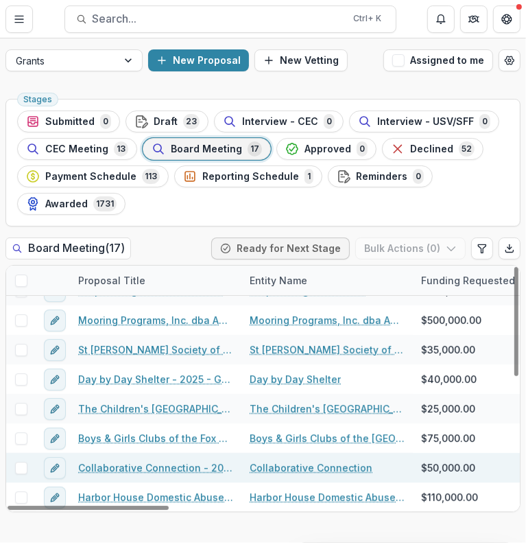
click at [143, 473] on link "Collaborative Connection - 2025 - Grant Application" at bounding box center [155, 467] width 155 height 14
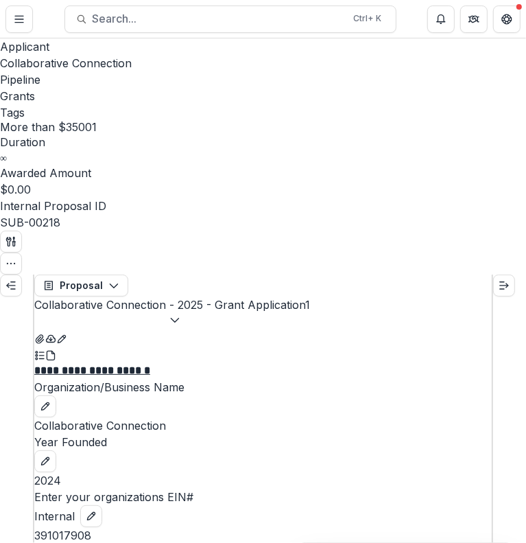
scroll to position [6028, 0]
click at [11, 542] on icon "Close" at bounding box center [5, 552] width 11 height 11
click at [11, 542] on button "Close" at bounding box center [5, 551] width 11 height 16
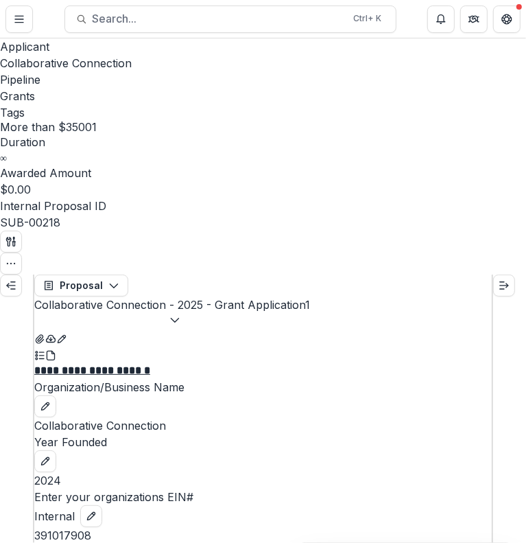
click at [11, 542] on button "Close" at bounding box center [5, 551] width 11 height 16
click at [11, 542] on icon "Close" at bounding box center [5, 552] width 11 height 11
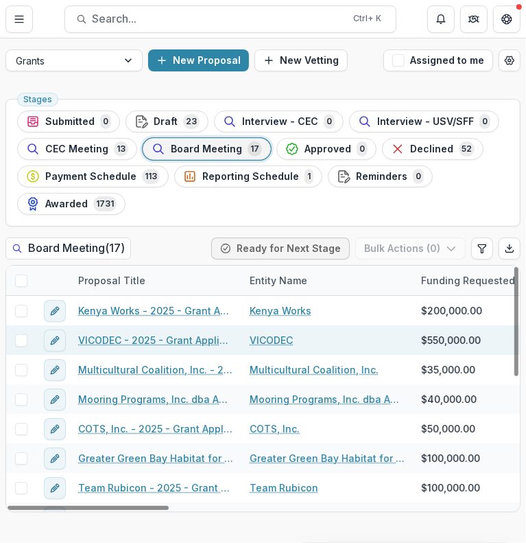
click at [117, 340] on link "VICODEC - 2025 - Grant Application" at bounding box center [155, 340] width 155 height 14
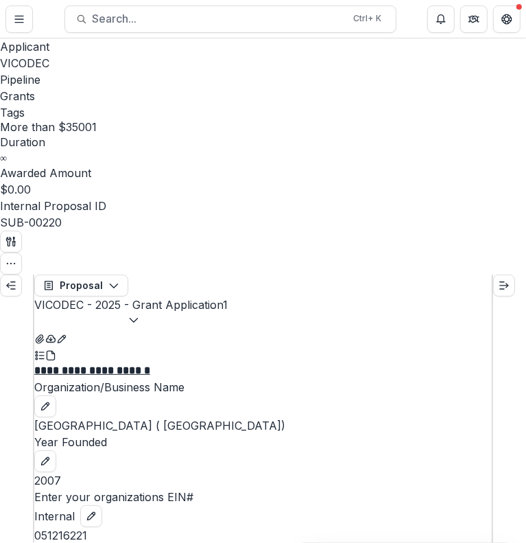
scroll to position [771, 0]
drag, startPoint x: 132, startPoint y: 197, endPoint x: 167, endPoint y: 156, distance: 53.9
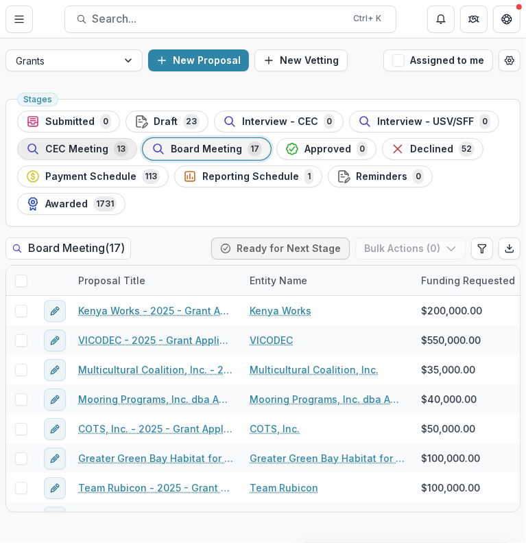
click at [104, 147] on span "CEC Meeting" at bounding box center [76, 149] width 63 height 12
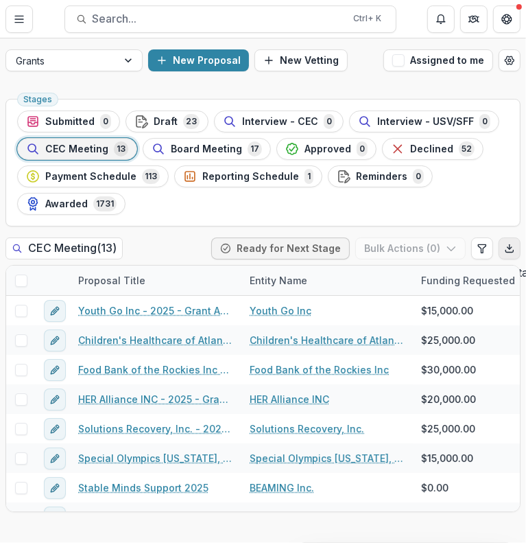
click at [506, 251] on icon "Export table data" at bounding box center [510, 251] width 8 height 2
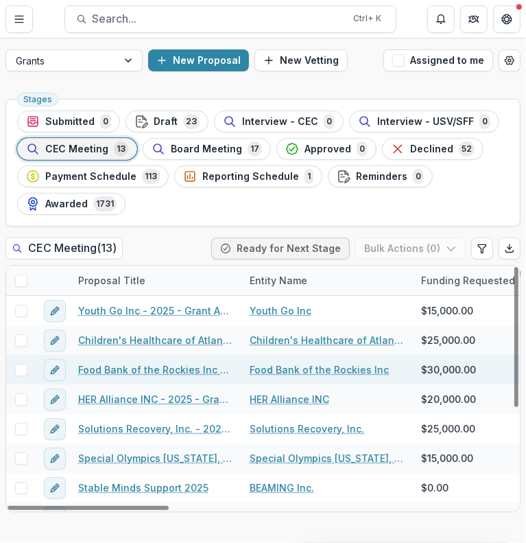
scroll to position [4, 0]
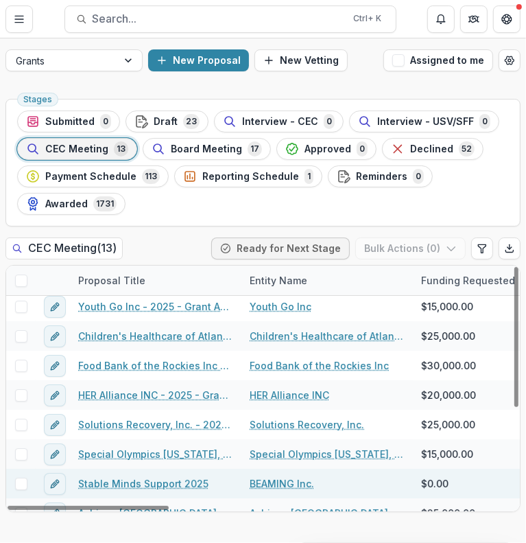
click at [171, 488] on link "Stable Minds Support 2025" at bounding box center [143, 483] width 130 height 14
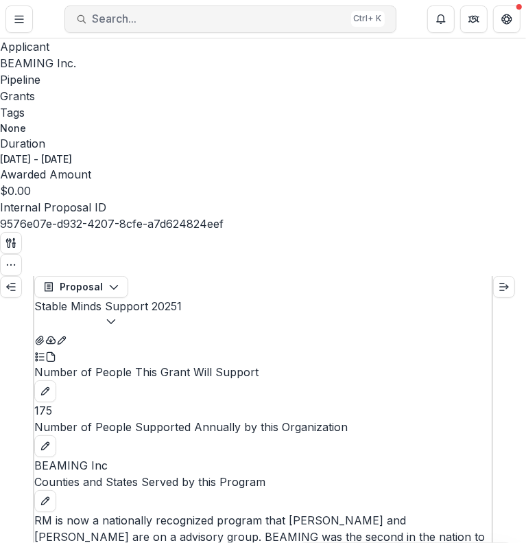
click at [191, 19] on span "Search..." at bounding box center [219, 18] width 253 height 13
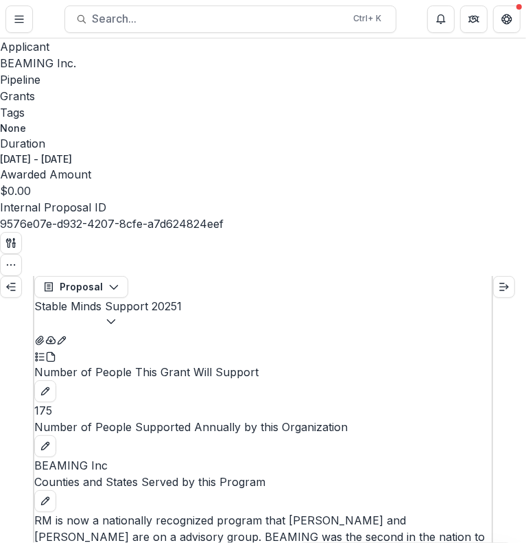
type input "*******"
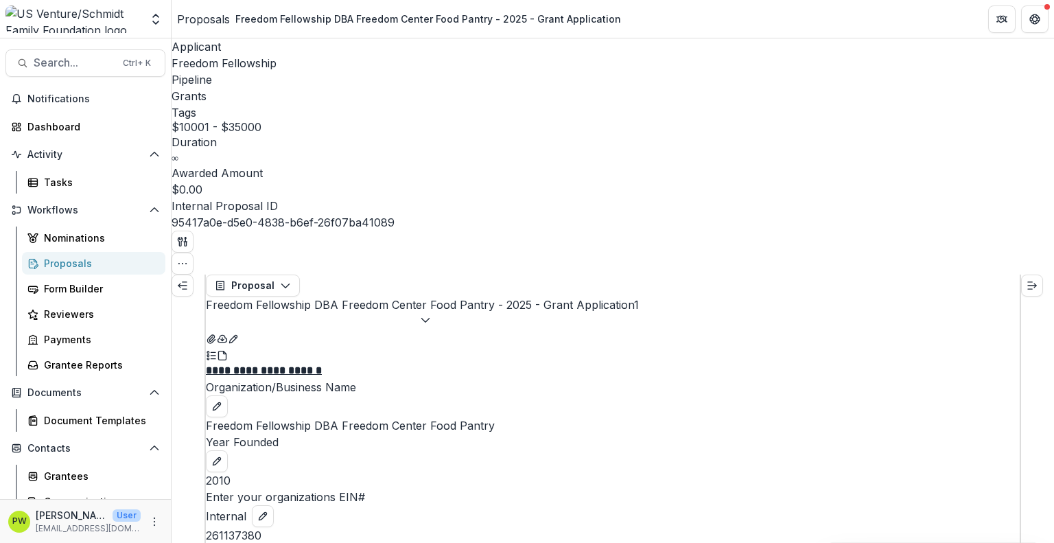
scroll to position [235, 0]
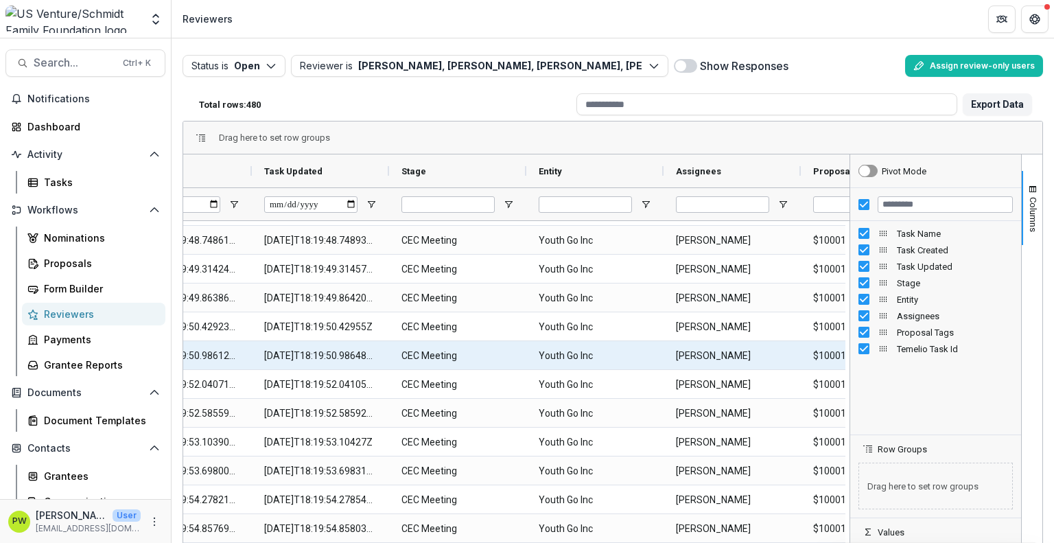
scroll to position [0, 208]
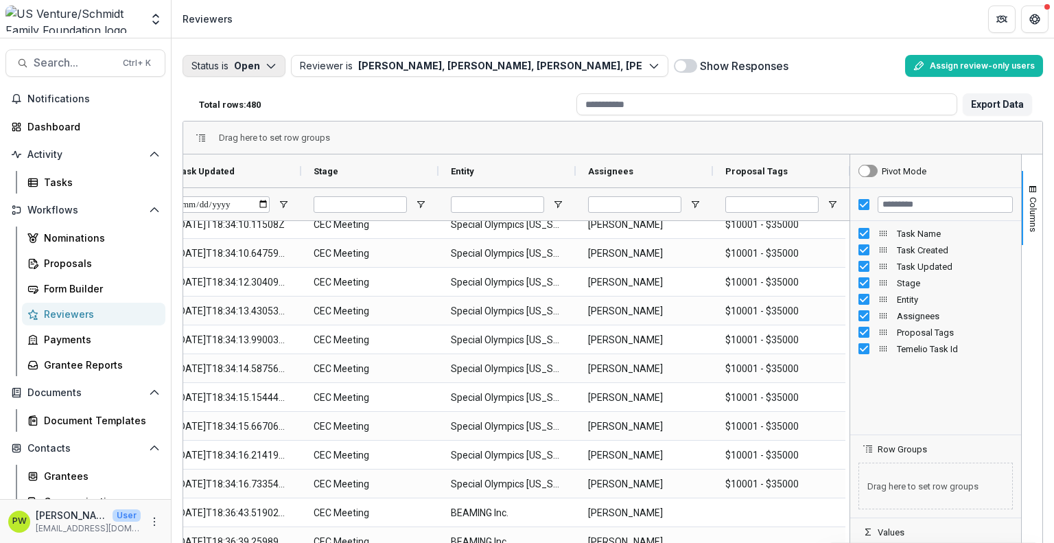
click at [244, 56] on button "Status is Open" at bounding box center [233, 66] width 103 height 22
click at [255, 126] on p "Completed" at bounding box center [254, 119] width 52 height 14
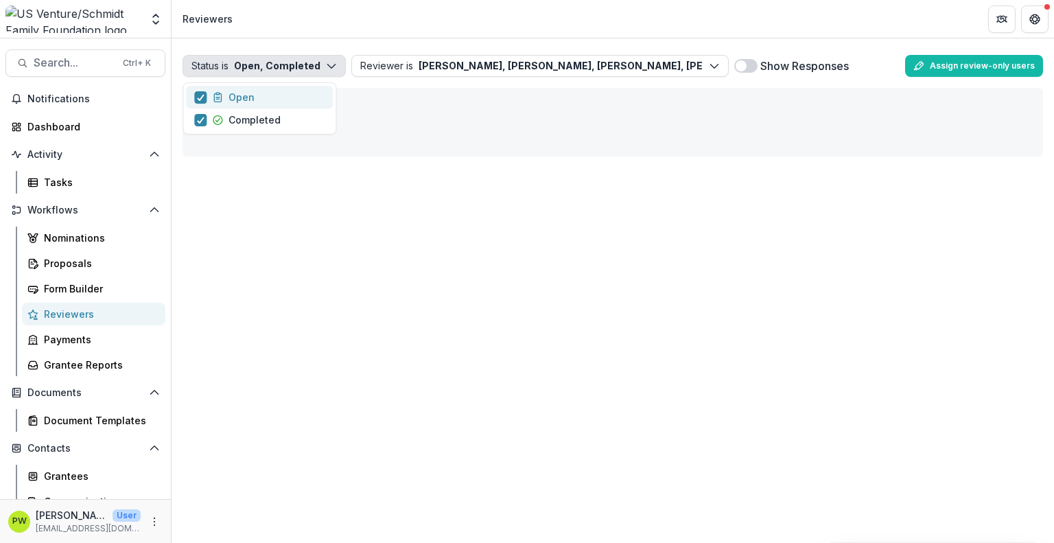
click at [238, 102] on p "Open" at bounding box center [241, 97] width 26 height 14
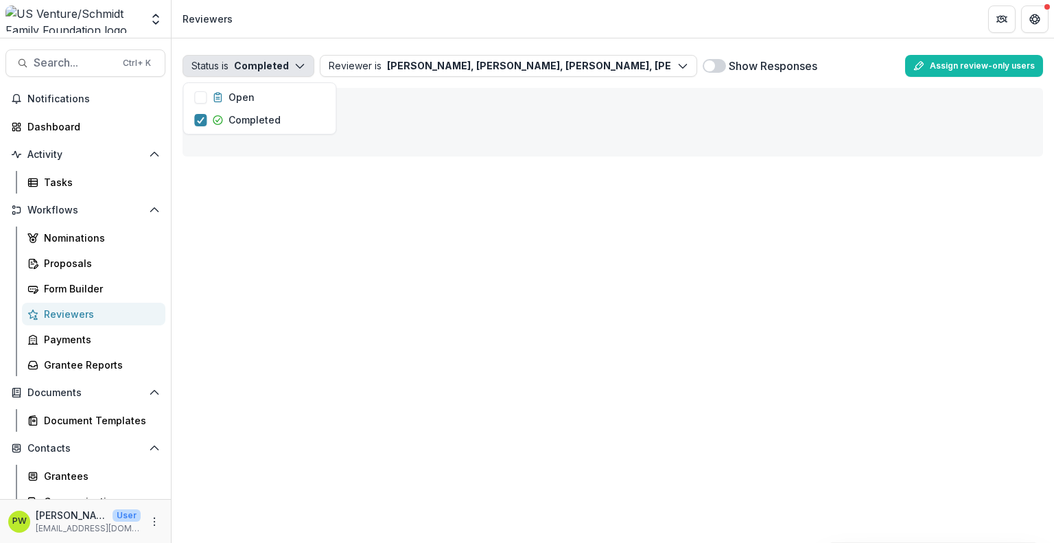
click at [348, 23] on header "Reviewers" at bounding box center [612, 19] width 882 height 38
